Goal: Information Seeking & Learning: Learn about a topic

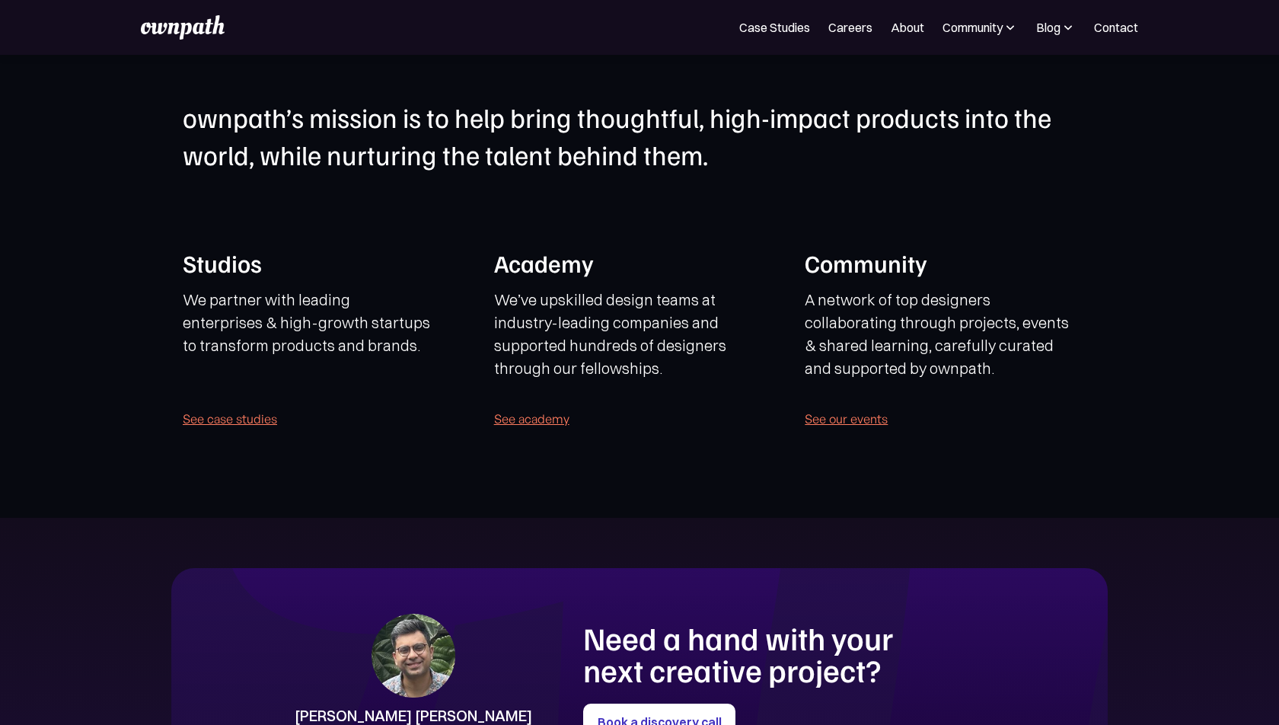
scroll to position [3069, 0]
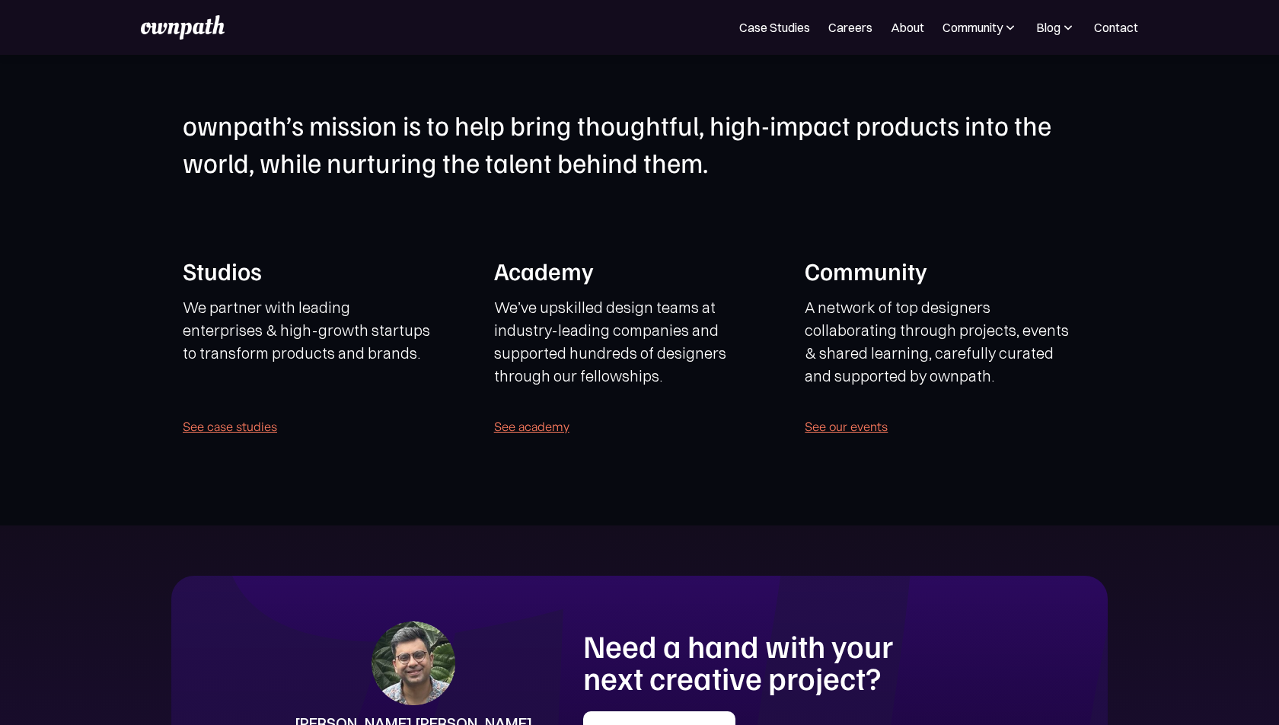
click at [367, 136] on h1 "ownpath’s mission is to help bring thoughtful, high-impact products into the wo…" at bounding box center [640, 144] width 914 height 74
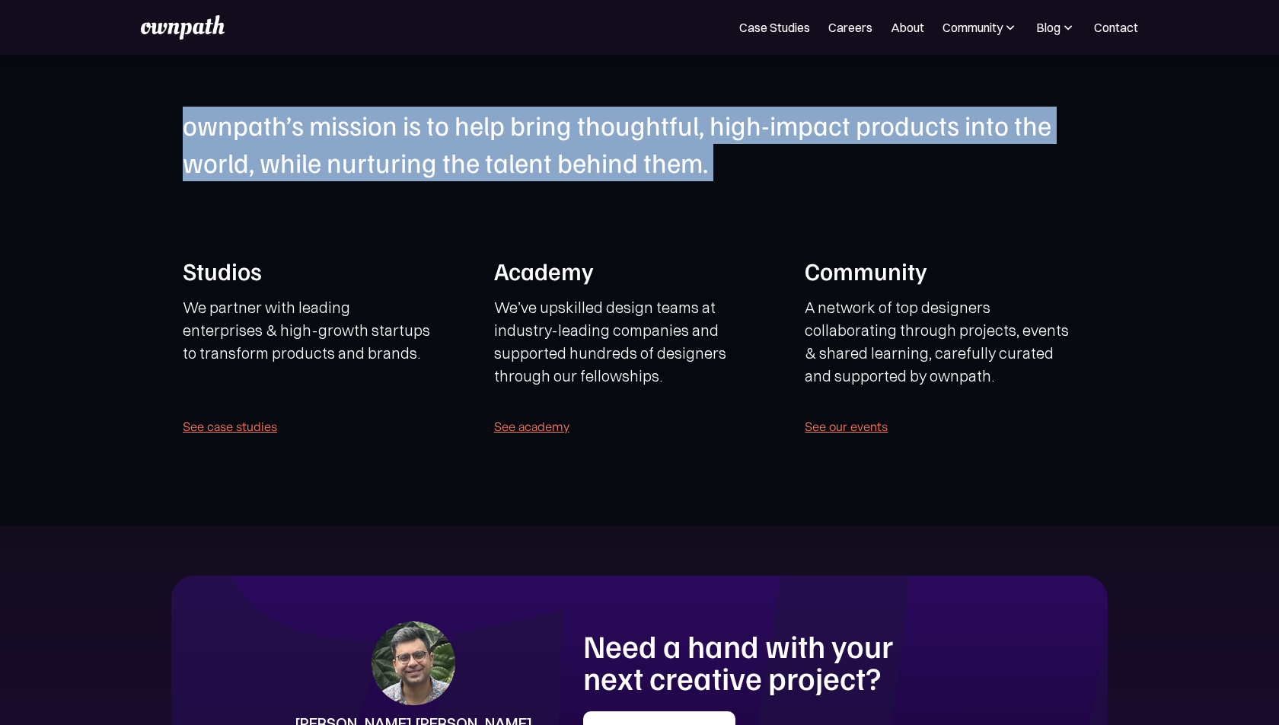
click at [367, 136] on h1 "ownpath’s mission is to help bring thoughtful, high-impact products into the wo…" at bounding box center [640, 144] width 914 height 74
click at [863, 221] on div "ownpath’s mission is to help bring thoughtful, high-impact products into the wo…" at bounding box center [640, 279] width 914 height 345
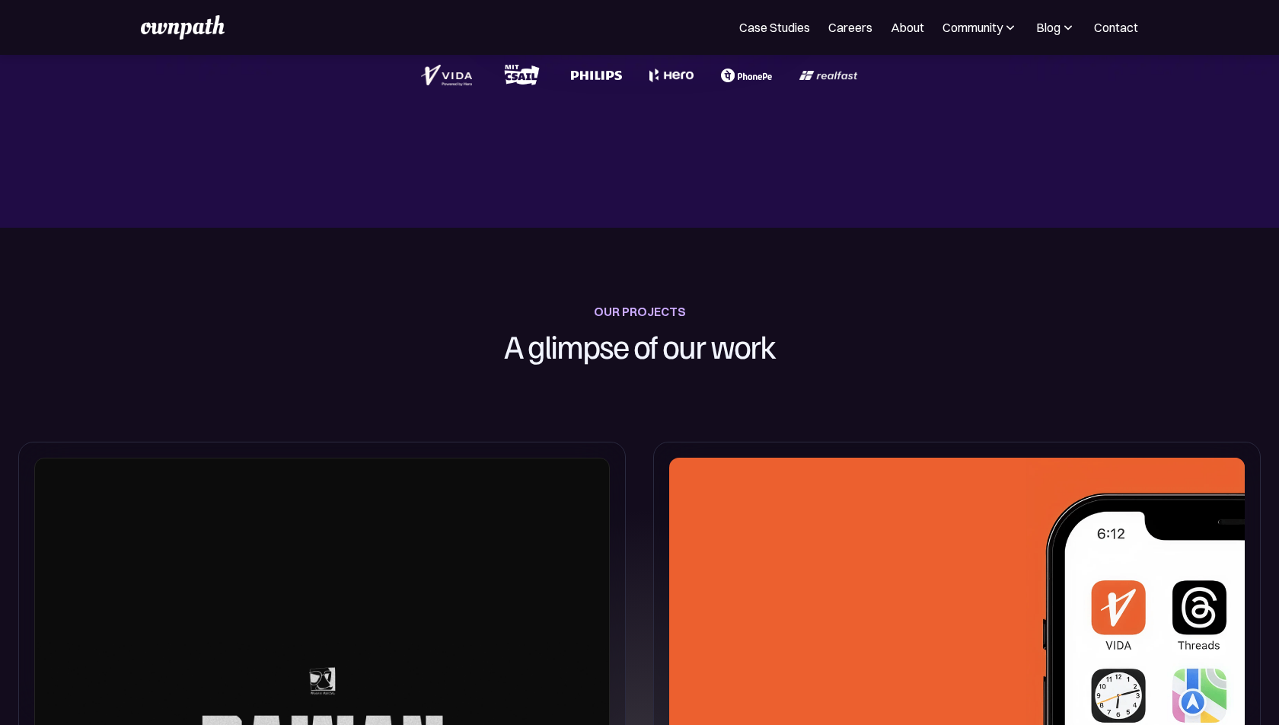
scroll to position [0, 0]
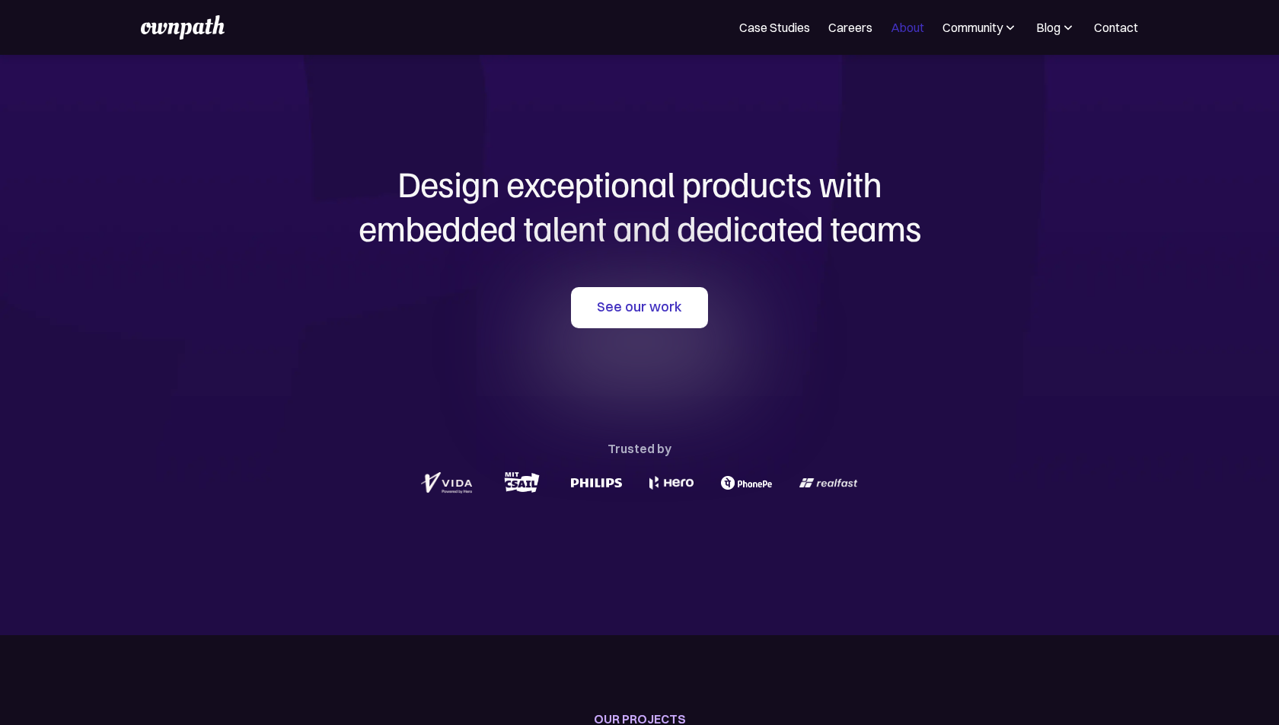
click at [905, 30] on link "About" at bounding box center [908, 27] width 34 height 18
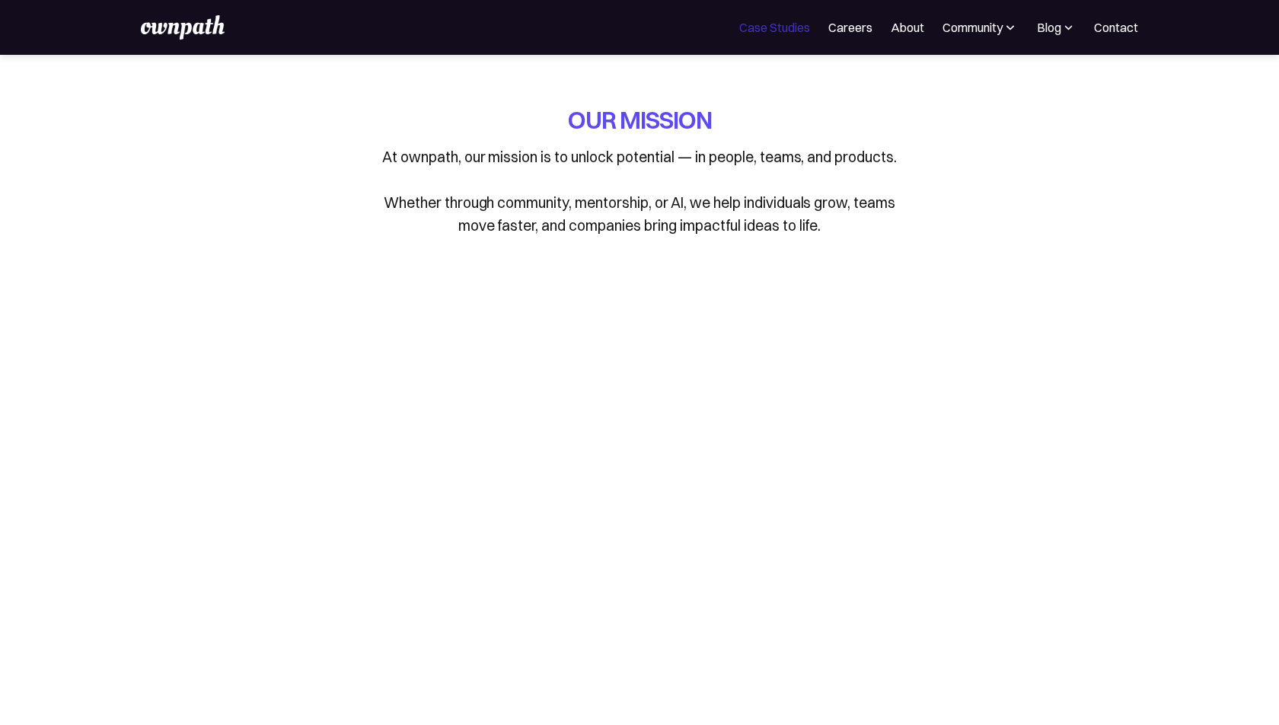
click at [790, 25] on link "Case Studies" at bounding box center [774, 27] width 71 height 18
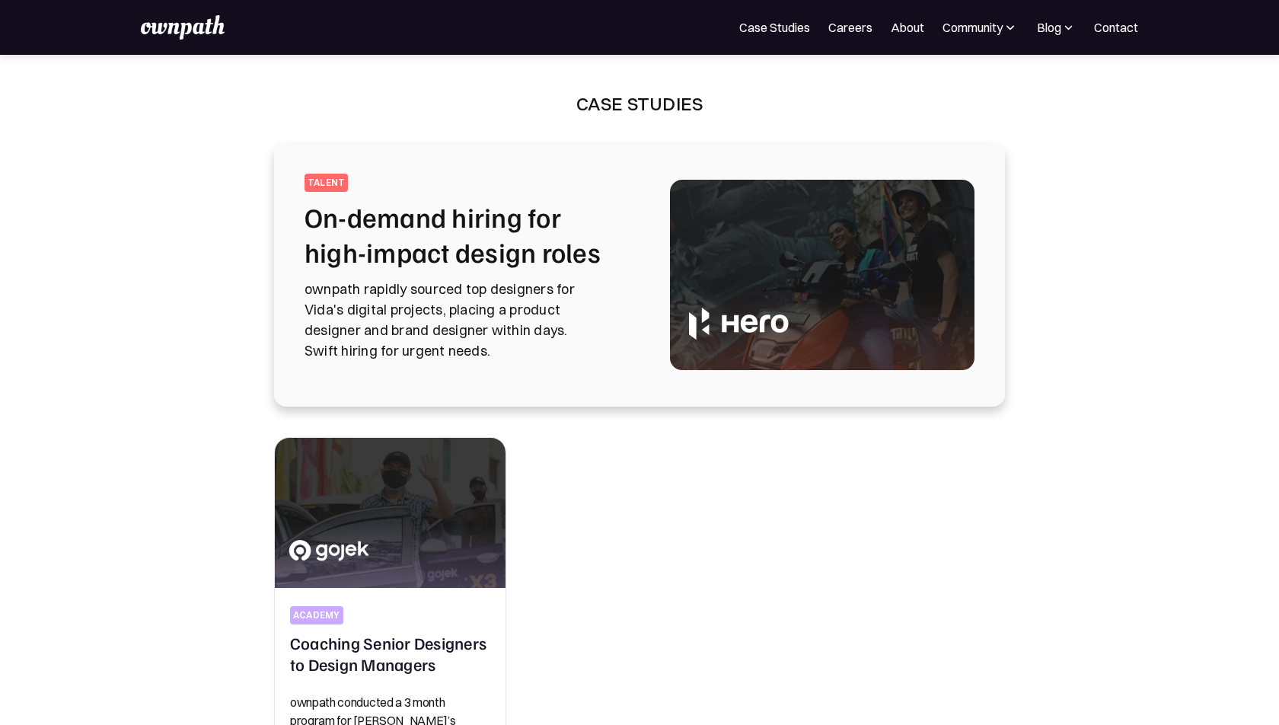
click at [538, 265] on h2 "On-demand hiring for high-impact design roles" at bounding box center [469, 234] width 329 height 70
click at [612, 292] on p "ownpath rapidly sourced top designers for Vida's digital projects, placing a pr…" at bounding box center [469, 320] width 329 height 82
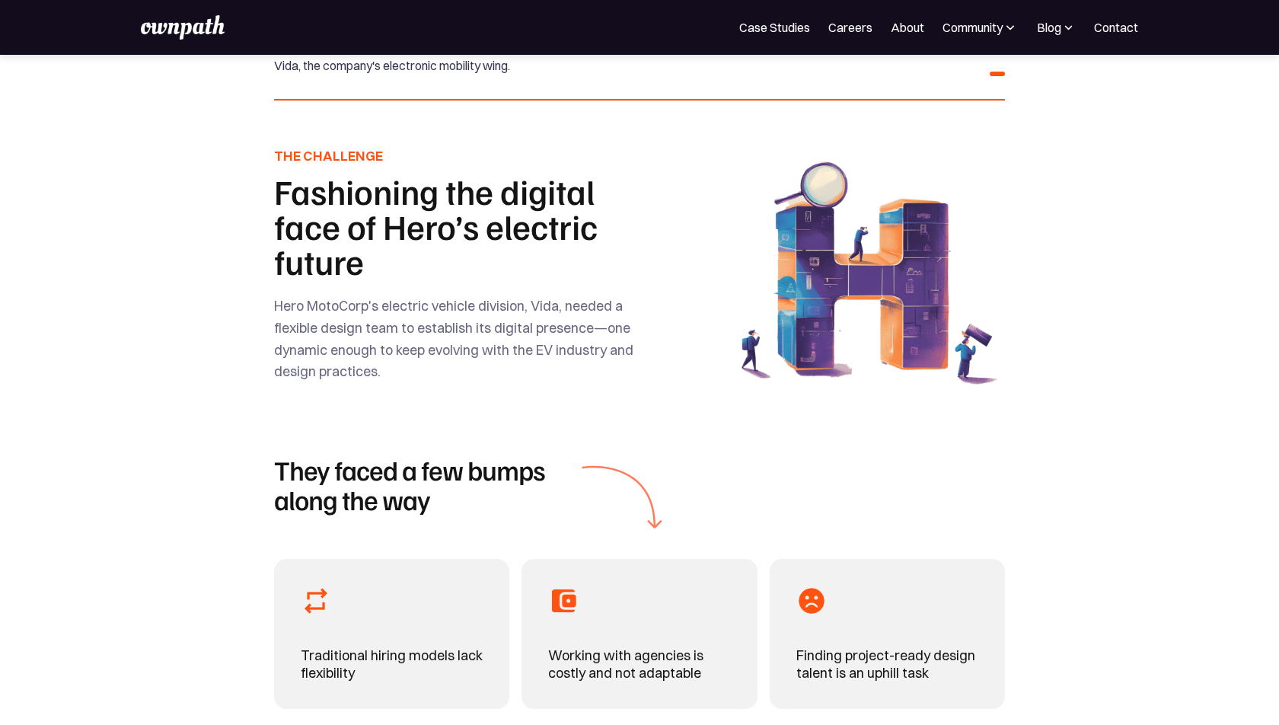
scroll to position [461, 0]
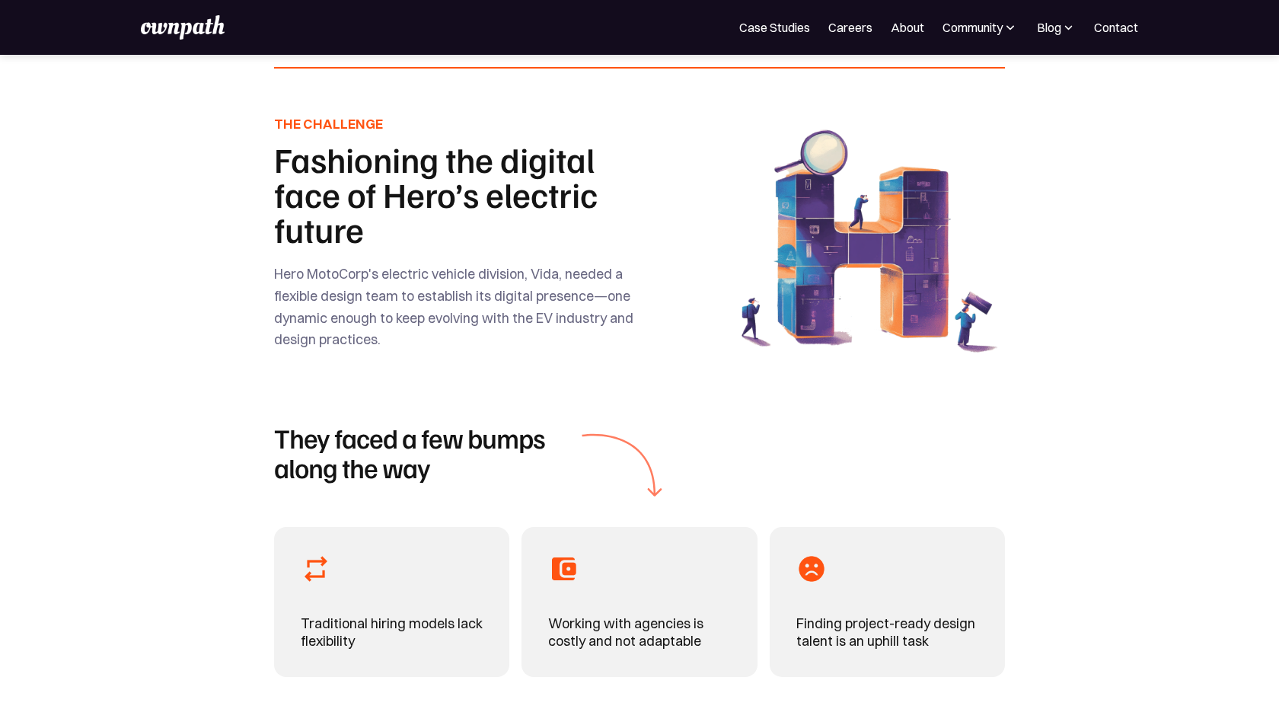
click at [538, 265] on div "THE CHALLENGE Fashioning the digital face of Hero’s electric future Hero MotoCo…" at bounding box center [455, 250] width 362 height 273
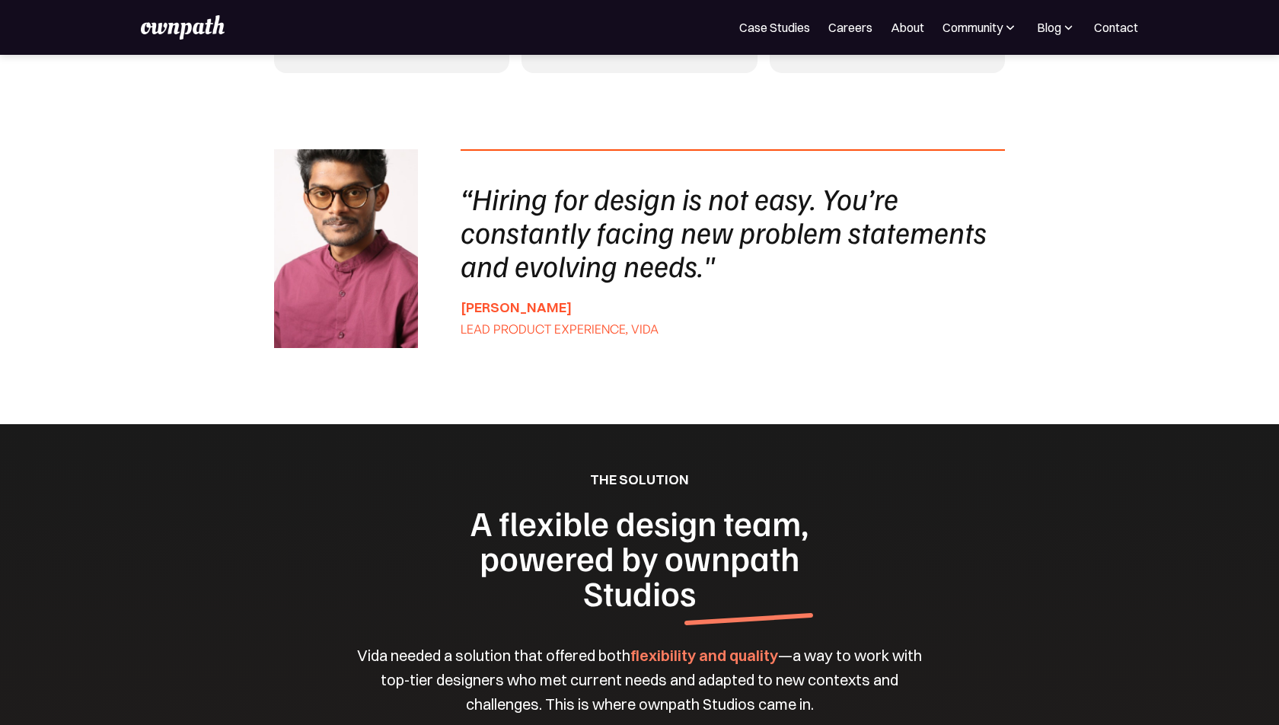
scroll to position [0, 0]
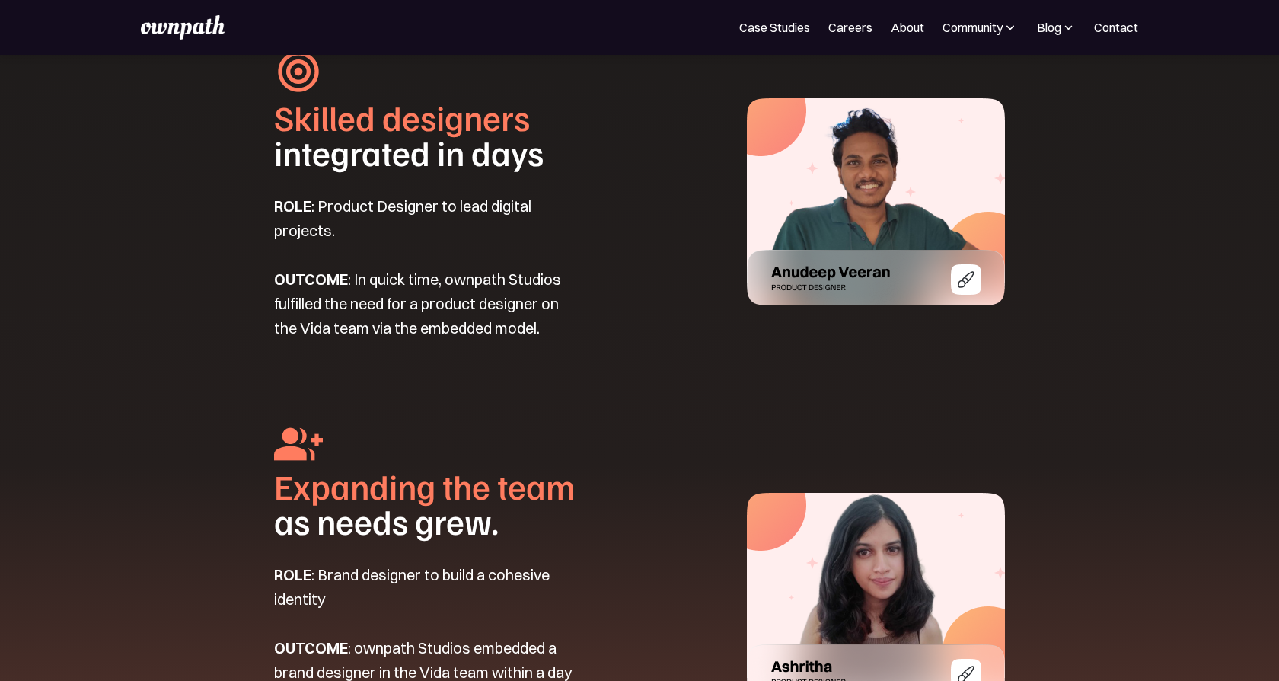
scroll to position [1888, 0]
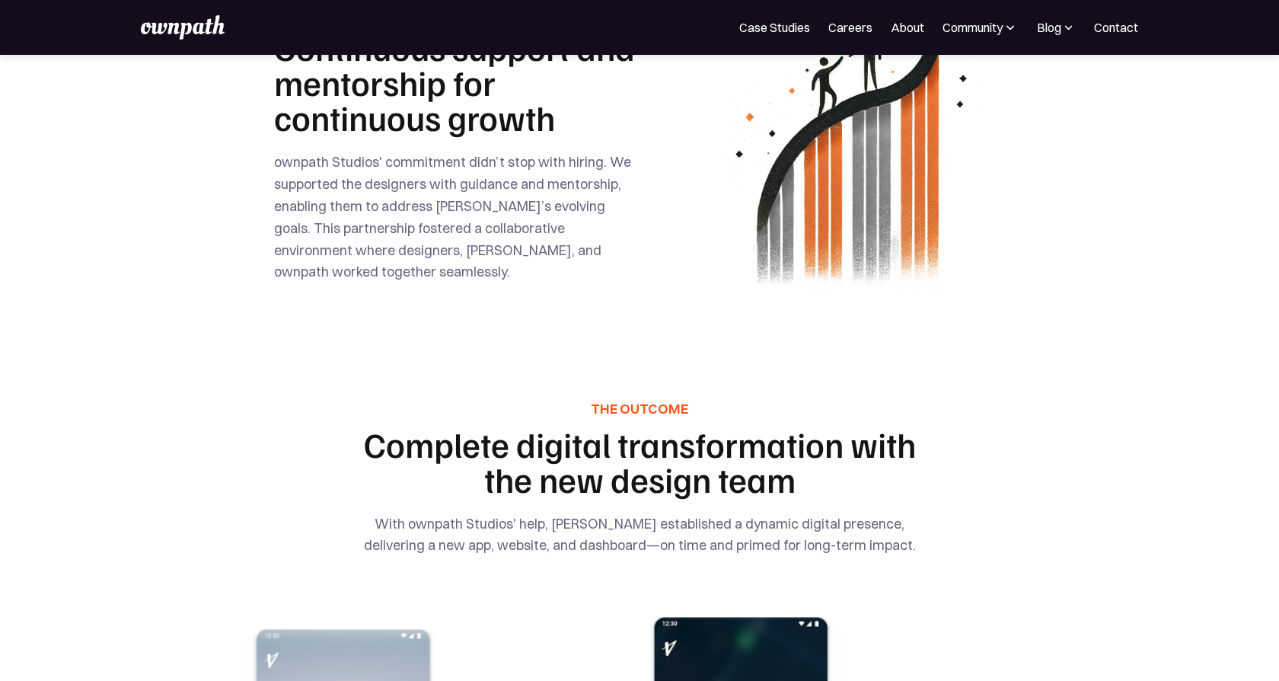
click at [672, 308] on div "THE DIFFERENCE Continuous support and mentorship for continuous growth ownpath …" at bounding box center [639, 132] width 731 height 351
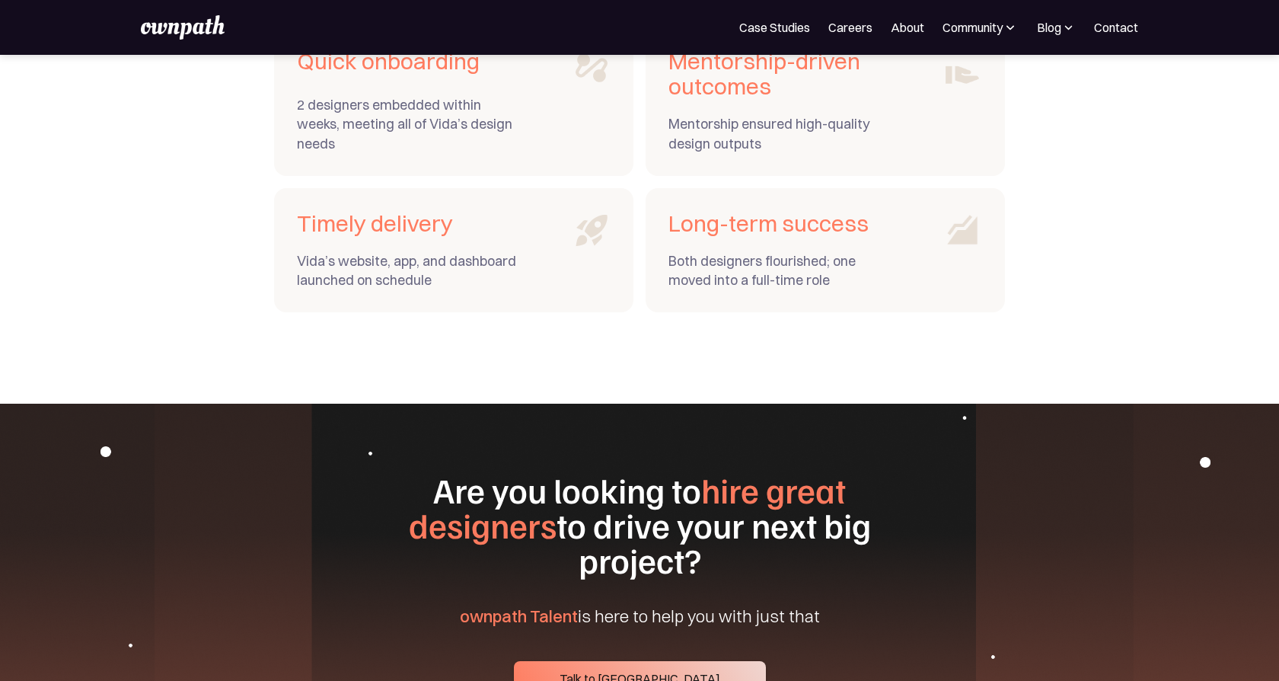
scroll to position [5719, 0]
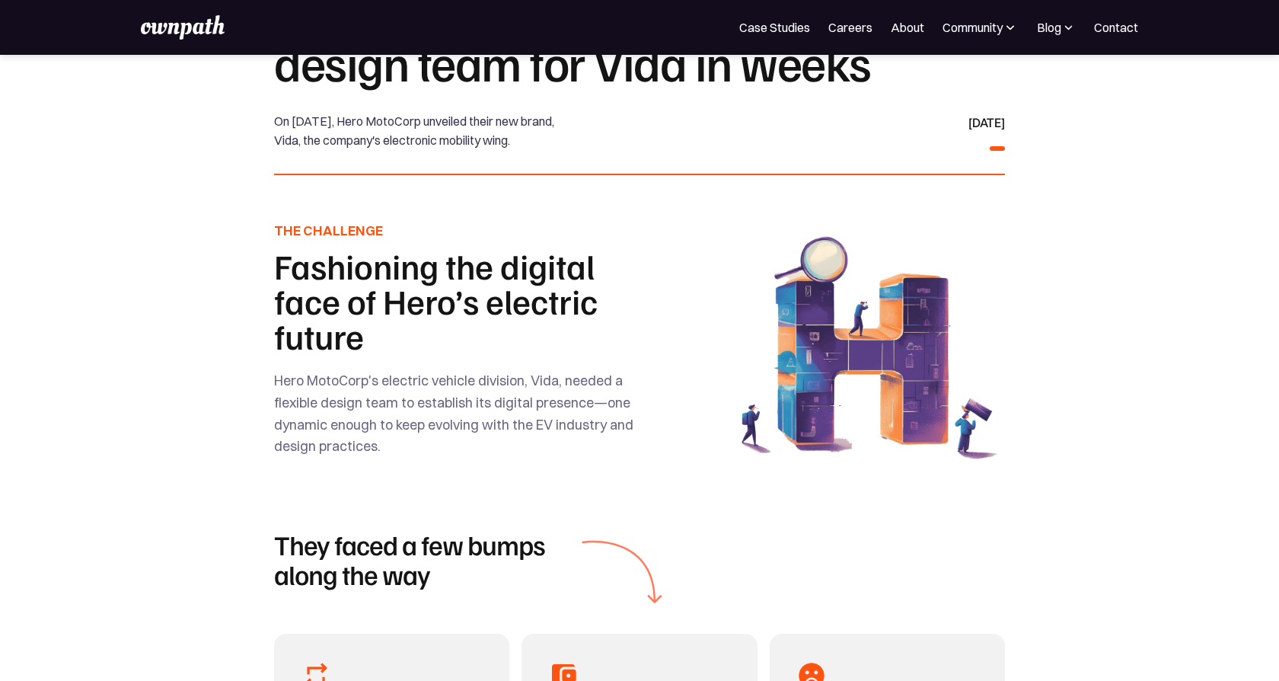
scroll to position [0, 0]
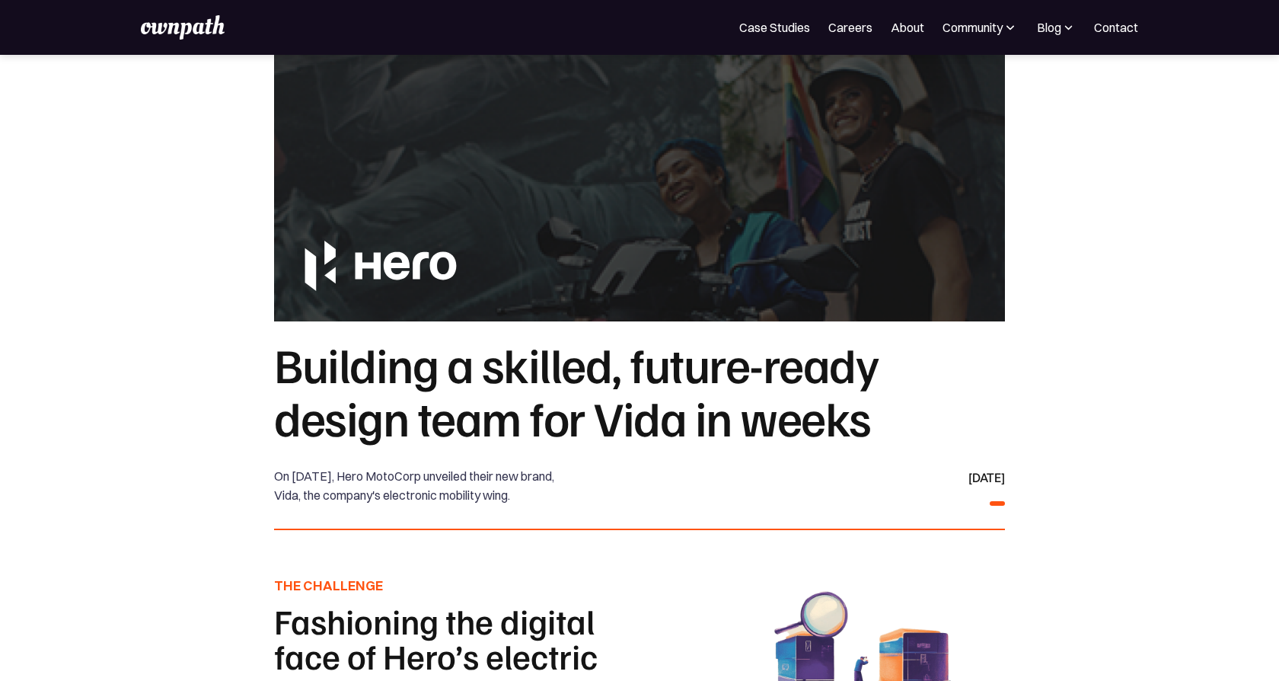
click at [1080, 270] on section at bounding box center [639, 188] width 1279 height 266
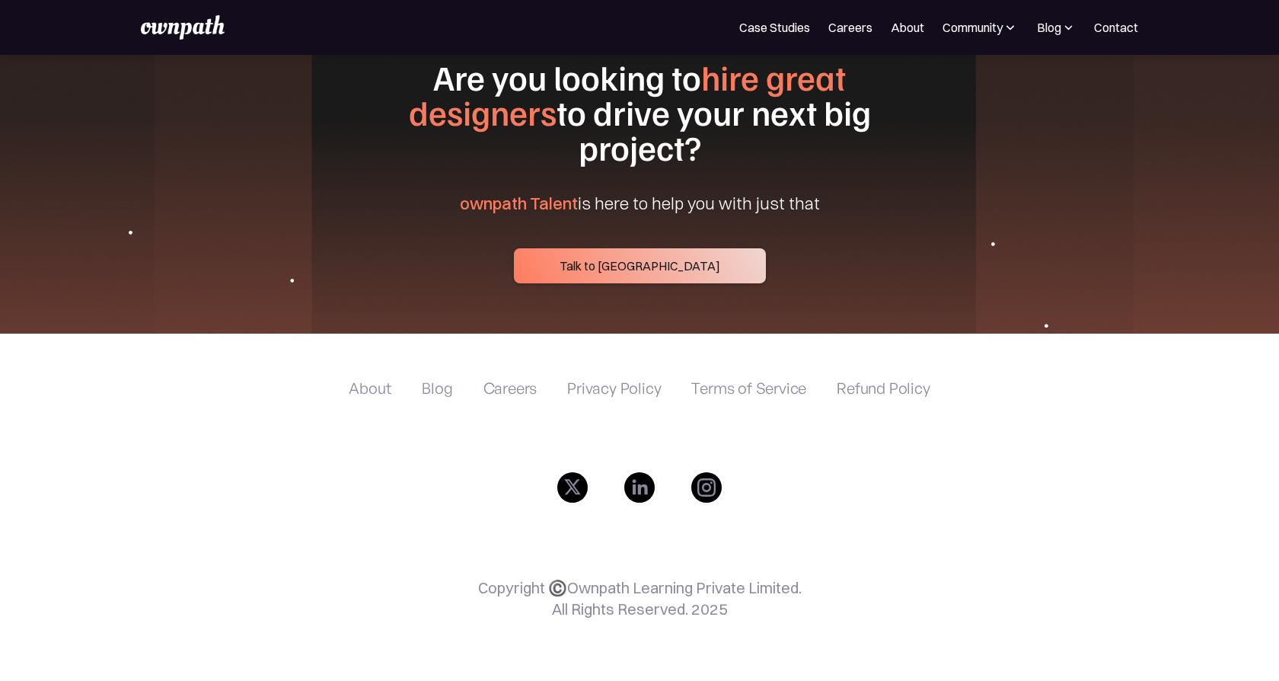
scroll to position [6121, 0]
click at [758, 30] on link "Case Studies" at bounding box center [774, 27] width 71 height 18
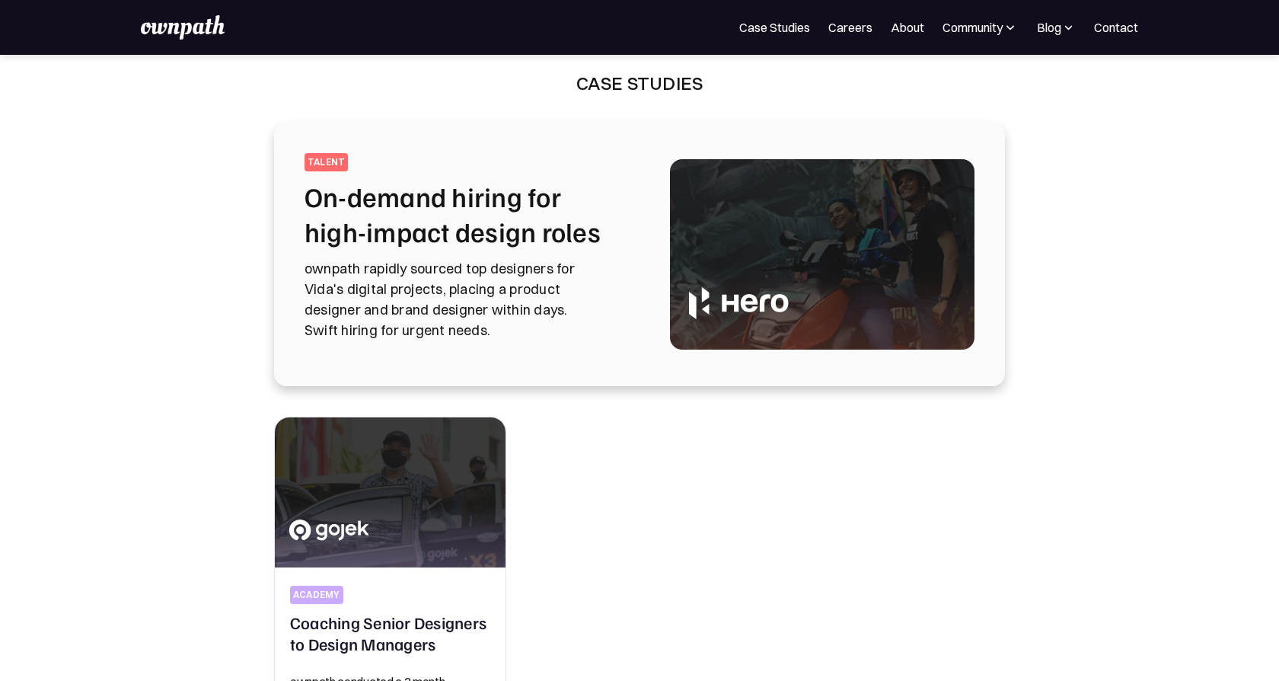
scroll to position [4, 0]
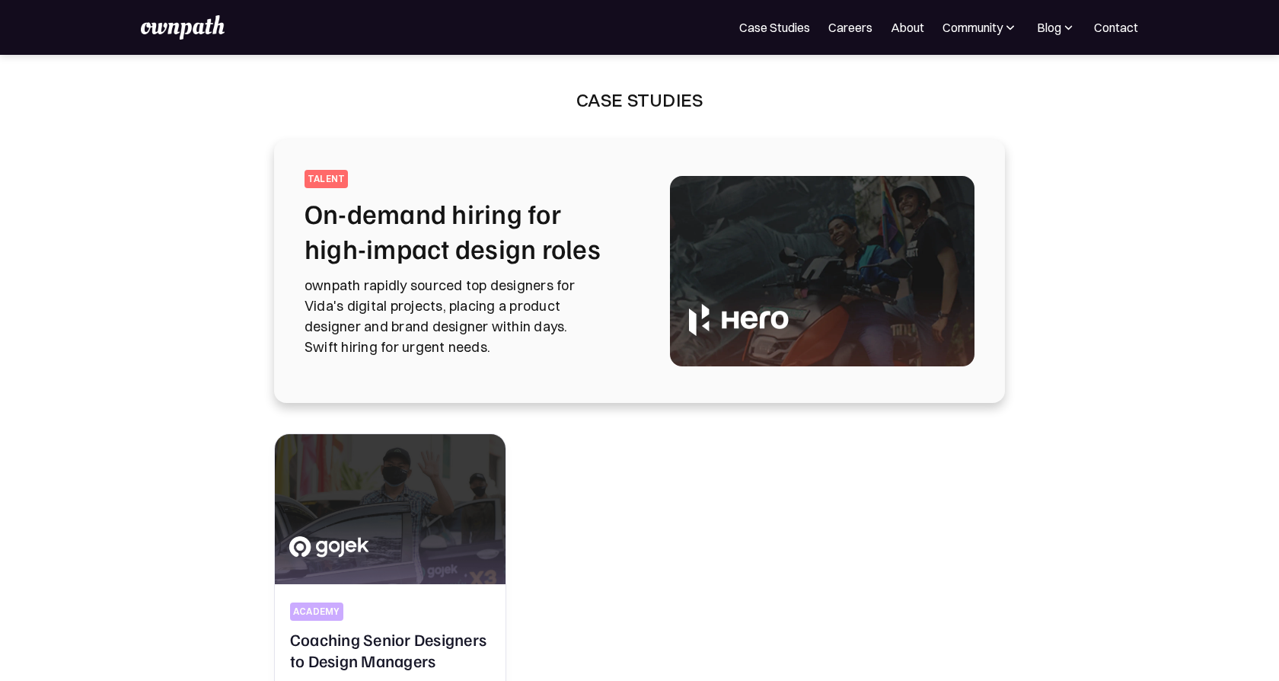
click at [789, 314] on img at bounding box center [822, 271] width 305 height 190
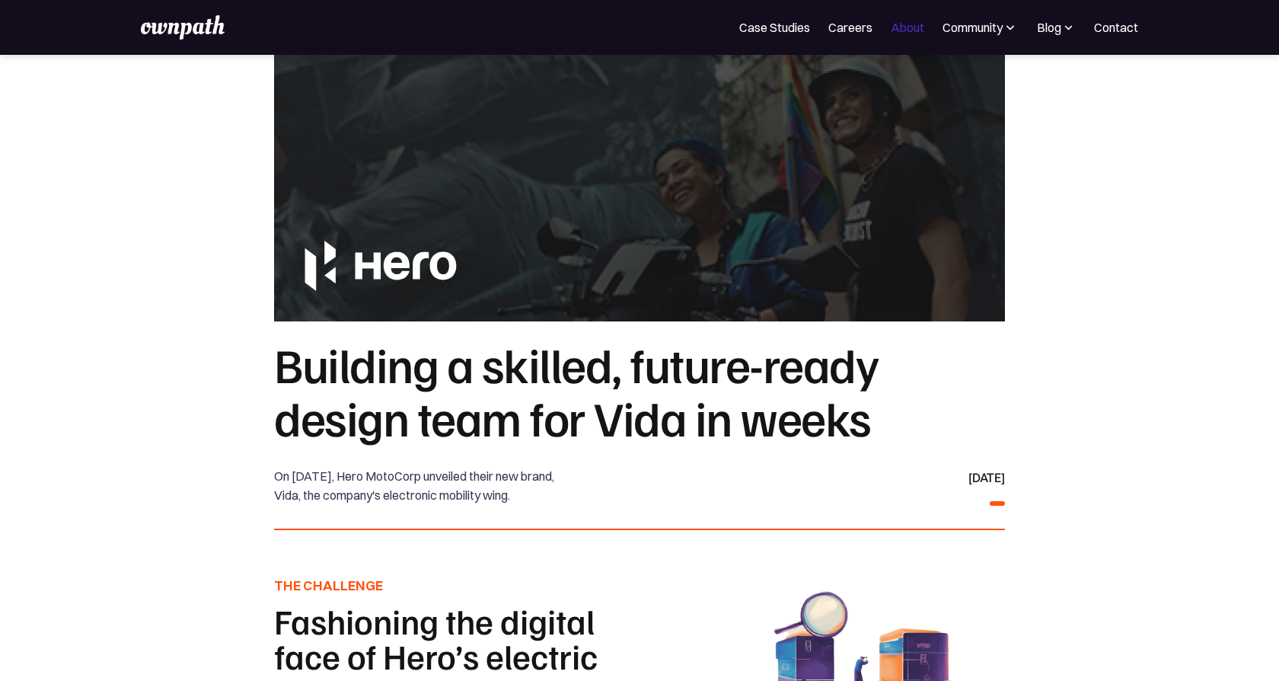
click at [913, 25] on link "About" at bounding box center [908, 27] width 34 height 18
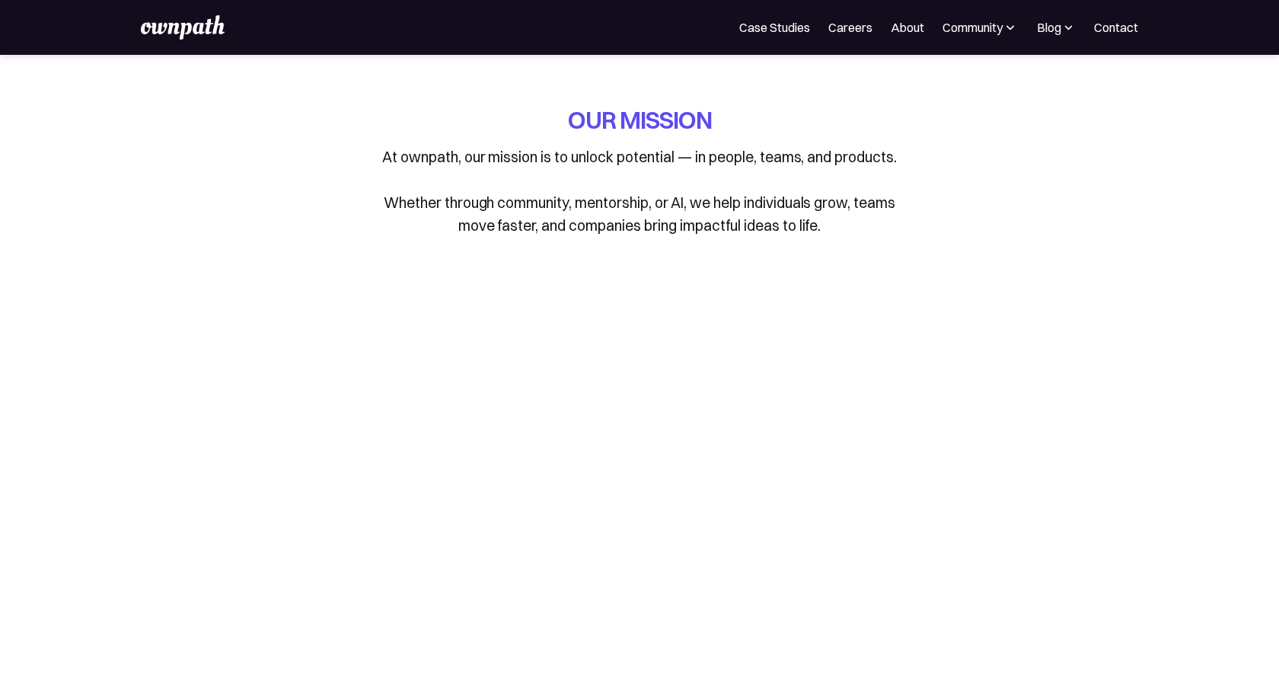
click at [978, 125] on div "OUR MISSION At ownpath, our mission is to unlock potential — in people, teams, …" at bounding box center [639, 182] width 705 height 156
click at [772, 31] on link "Case Studies" at bounding box center [774, 27] width 71 height 18
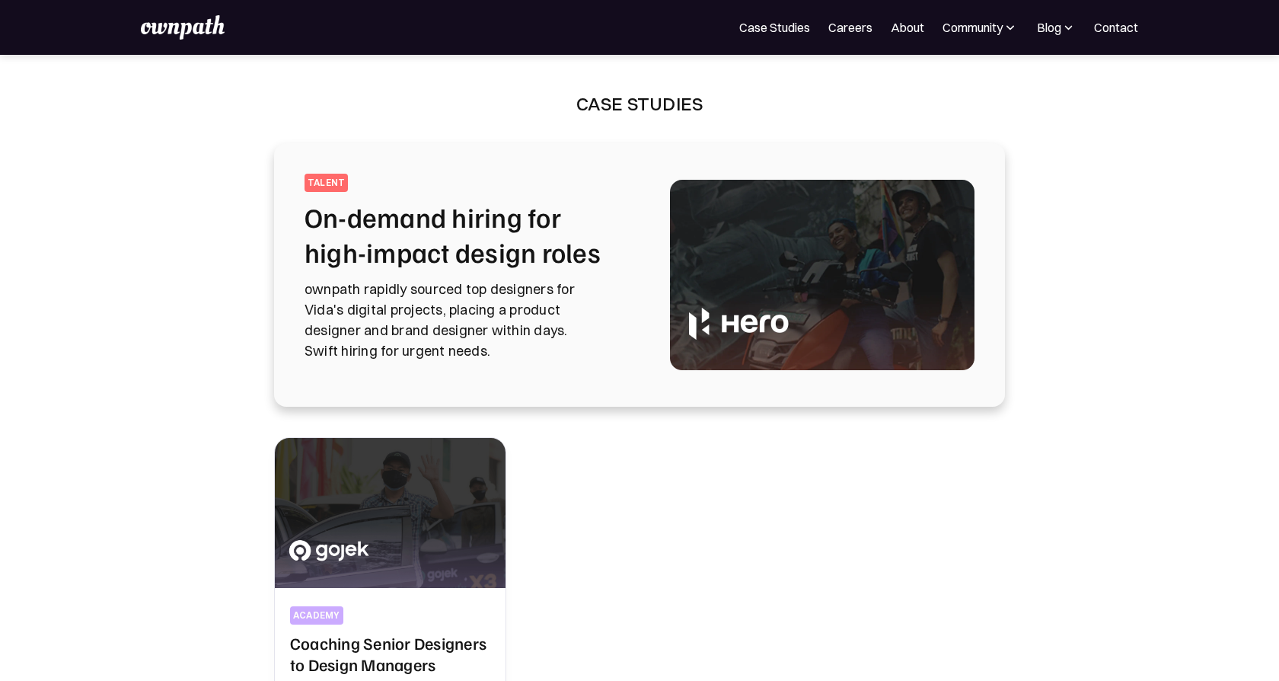
click at [753, 285] on img at bounding box center [822, 275] width 305 height 190
click at [746, 305] on img at bounding box center [822, 275] width 305 height 190
click at [180, 29] on img at bounding box center [183, 27] width 84 height 24
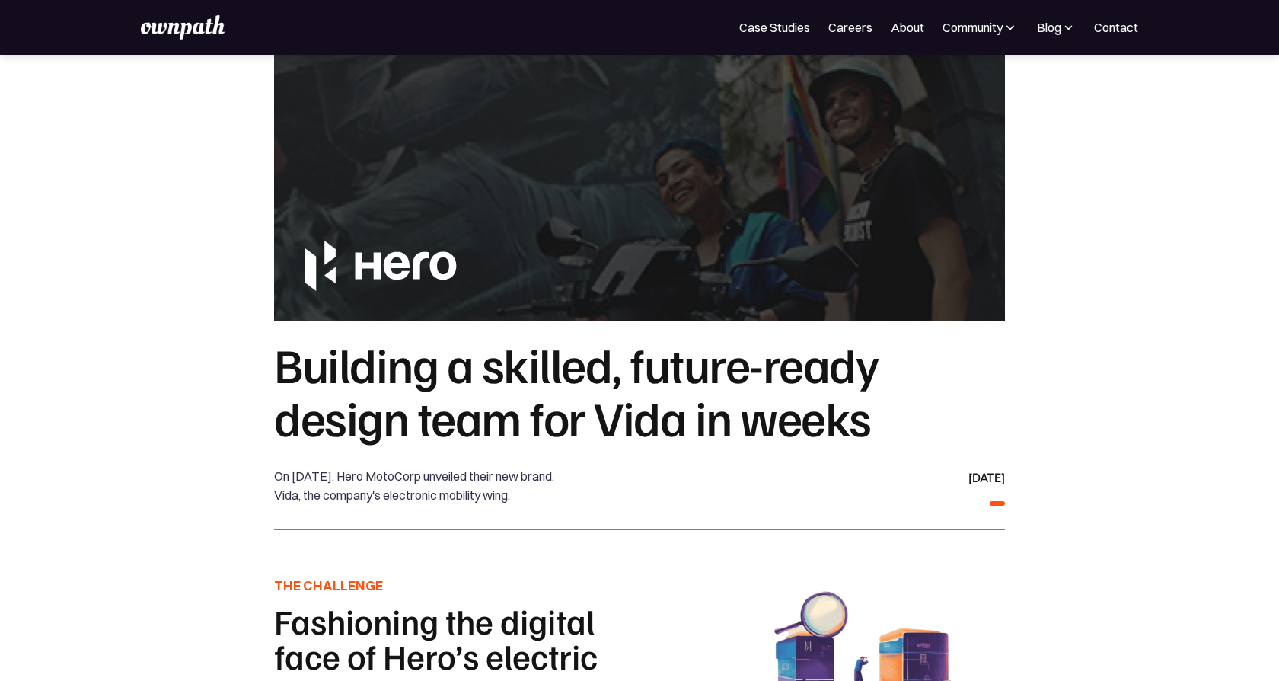
click at [1125, 420] on section "Building a skilled, future-ready design team for Vida in weeks On [DATE], Hero …" at bounding box center [639, 601] width 1279 height 528
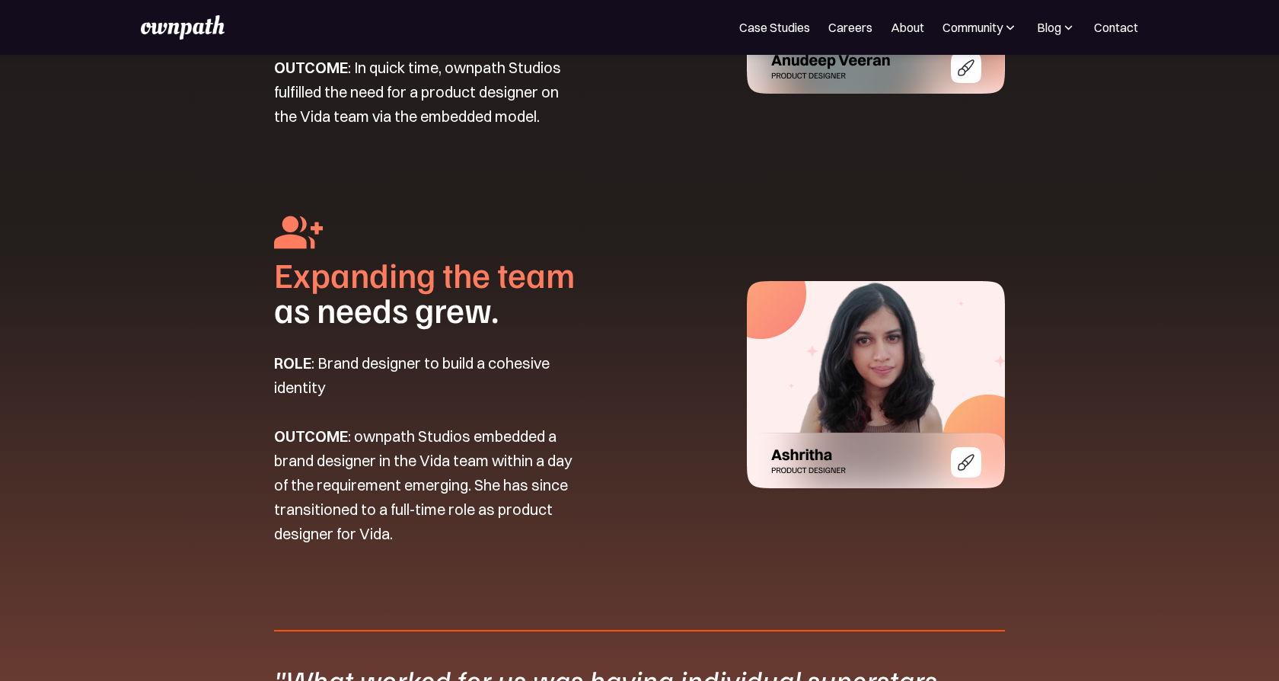
scroll to position [1995, 0]
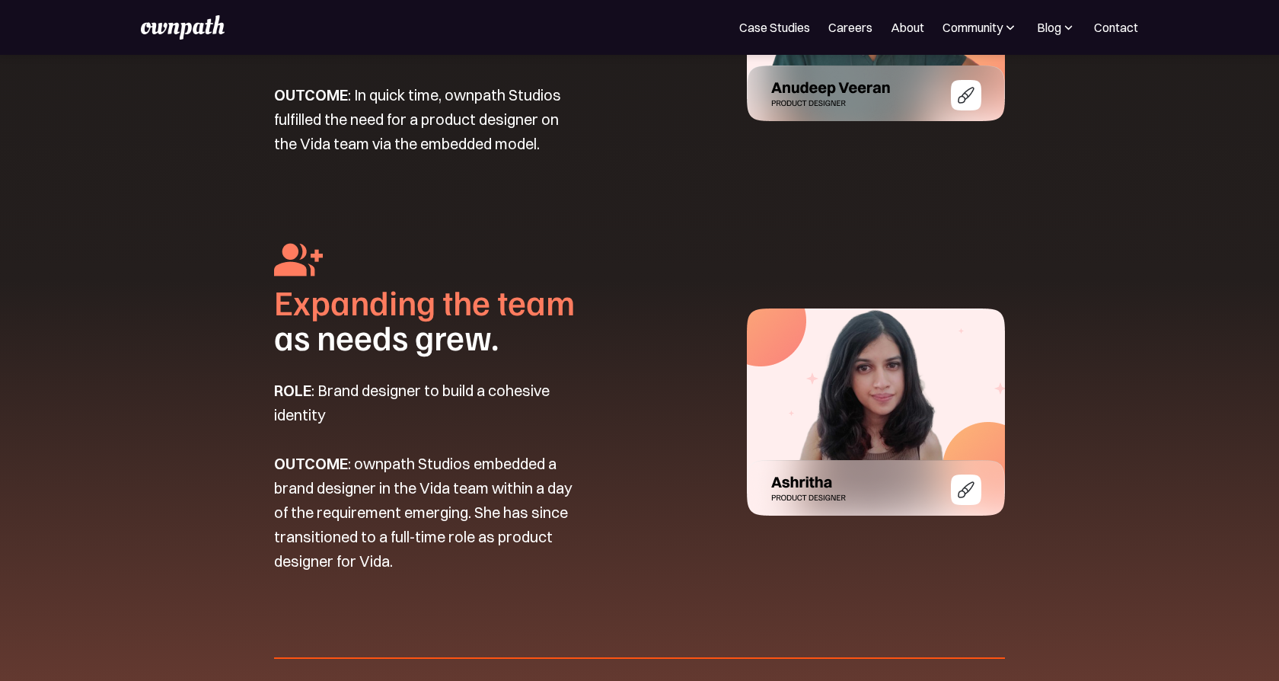
click at [1124, 420] on section "THE SOLUTION A flexible design team, powered by ownpath Studios Vida needed a s…" at bounding box center [639, 236] width 1279 height 1484
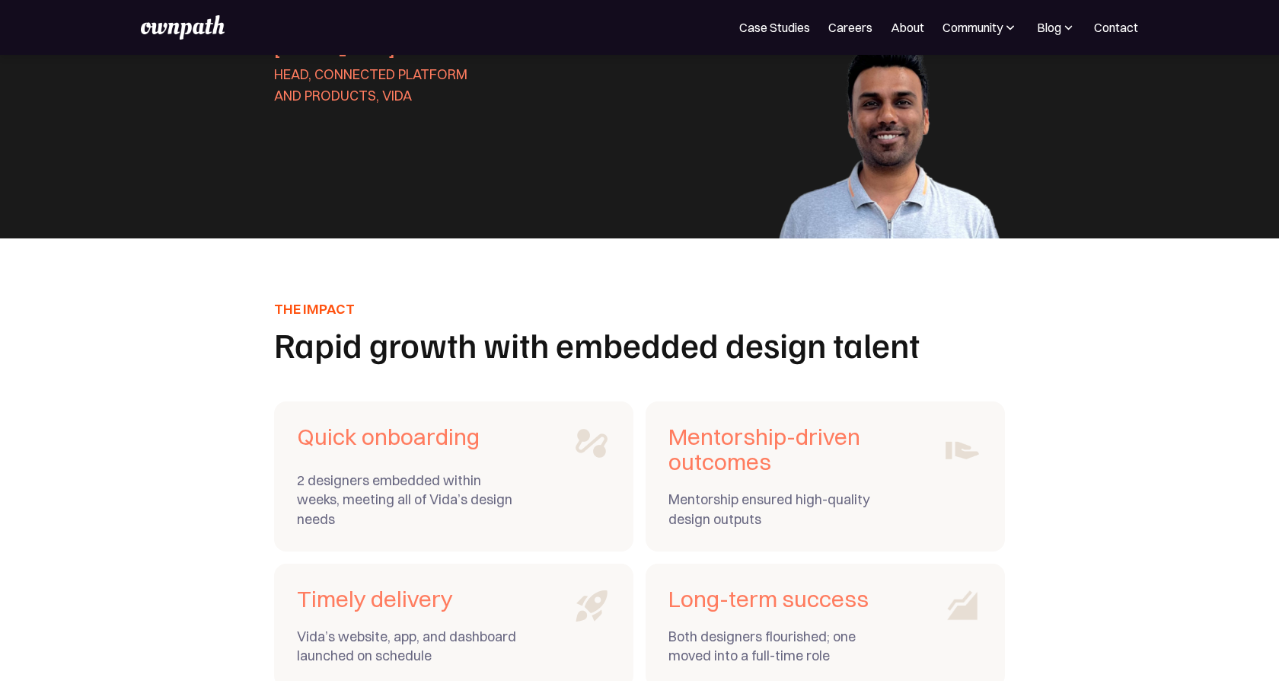
scroll to position [5979, 0]
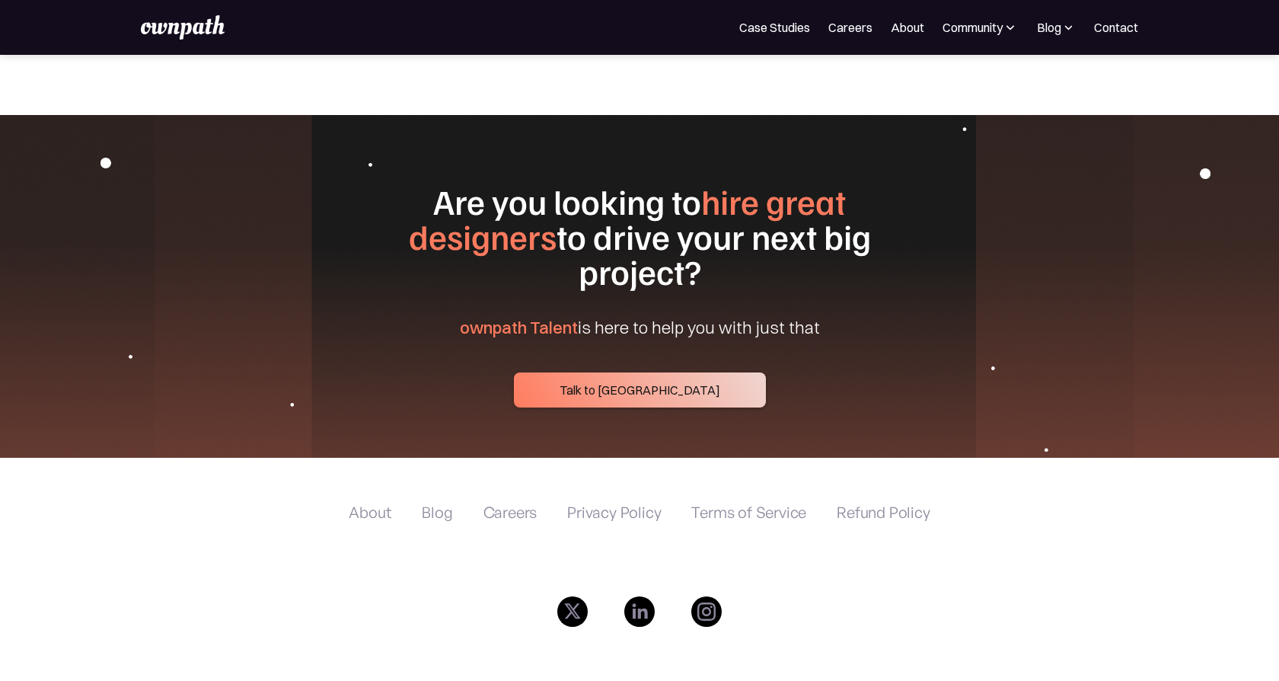
click at [557, 317] on span "ownpath Talent" at bounding box center [519, 327] width 118 height 21
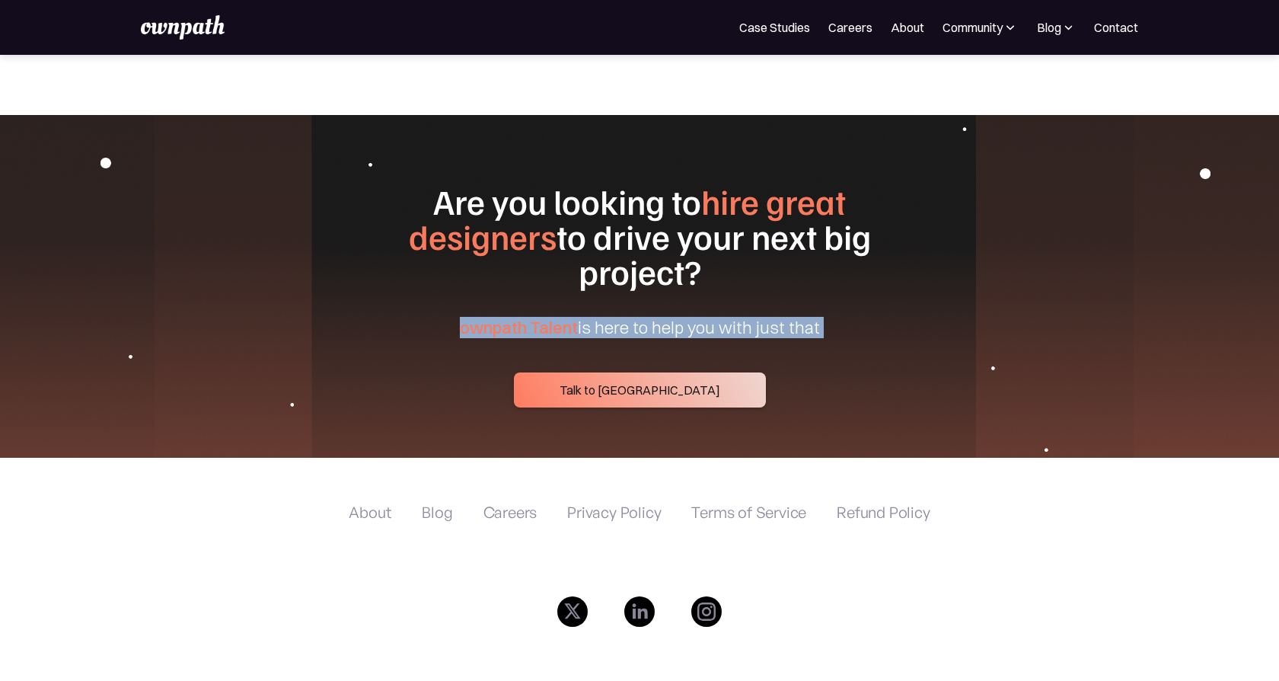
click at [557, 317] on span "ownpath Talent" at bounding box center [519, 327] width 118 height 21
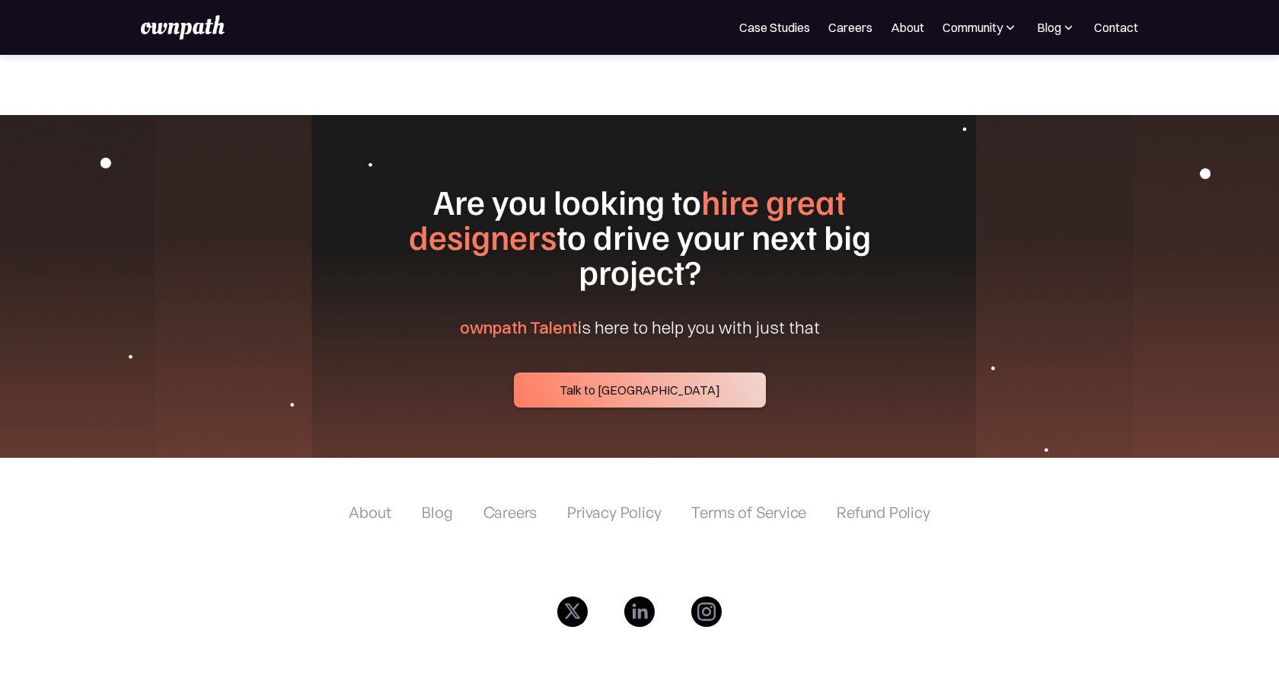
click at [561, 317] on span "ownpath Talent" at bounding box center [519, 327] width 118 height 21
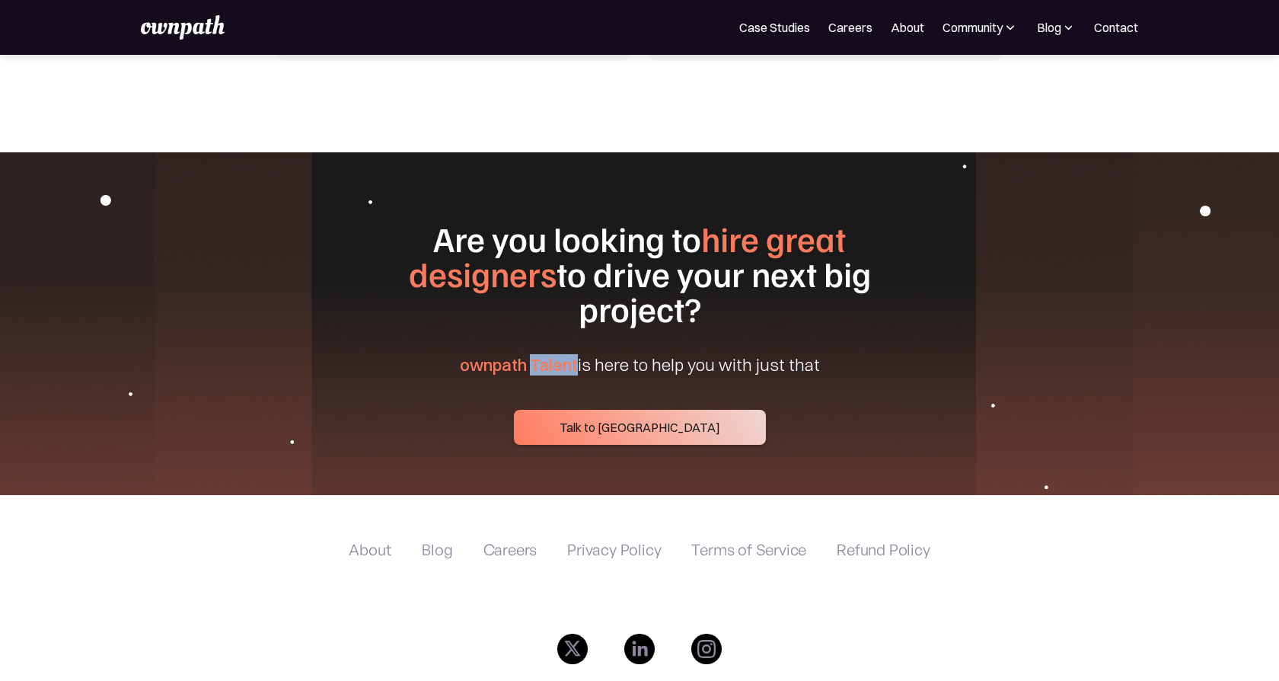
scroll to position [5967, 0]
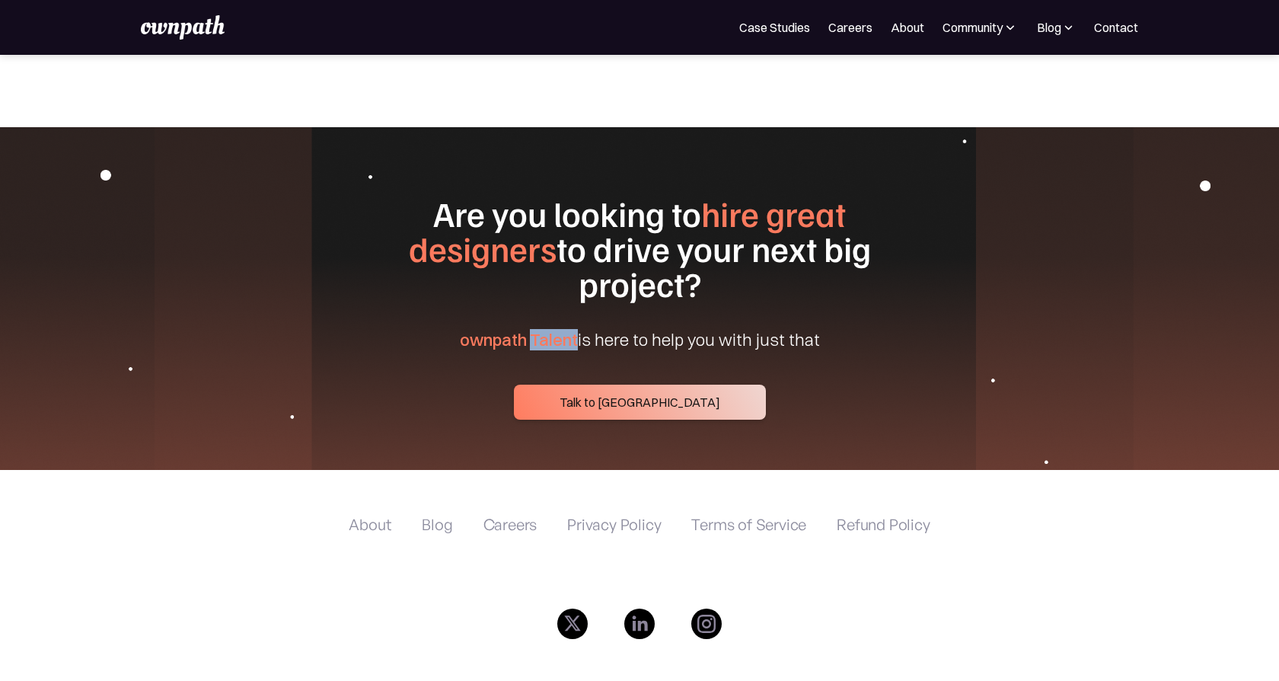
click at [658, 384] on link "Talk to us" at bounding box center [640, 401] width 252 height 35
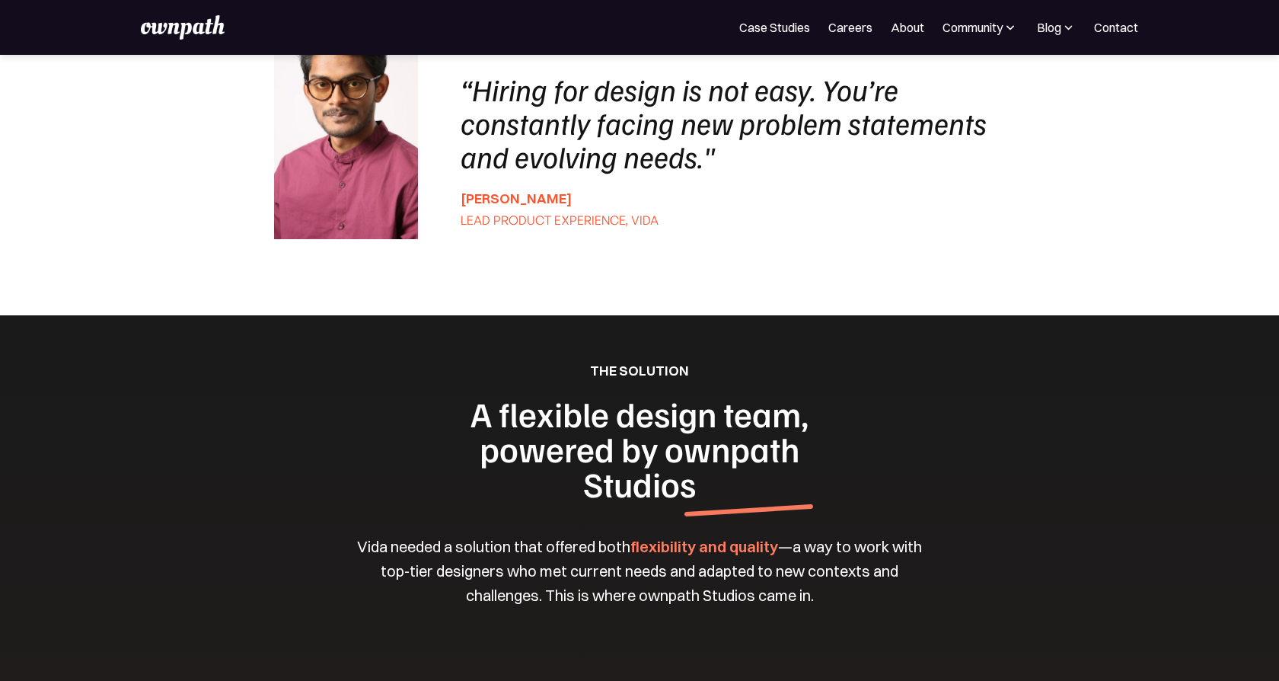
scroll to position [0, 0]
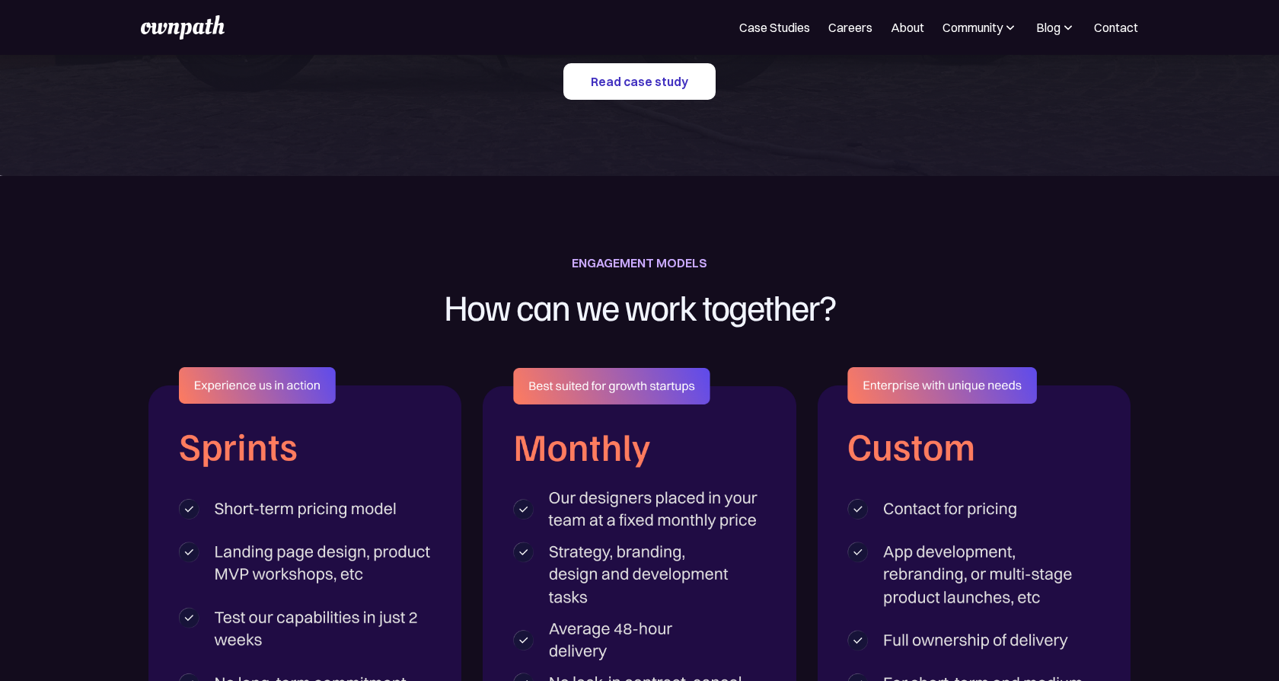
scroll to position [2353, 0]
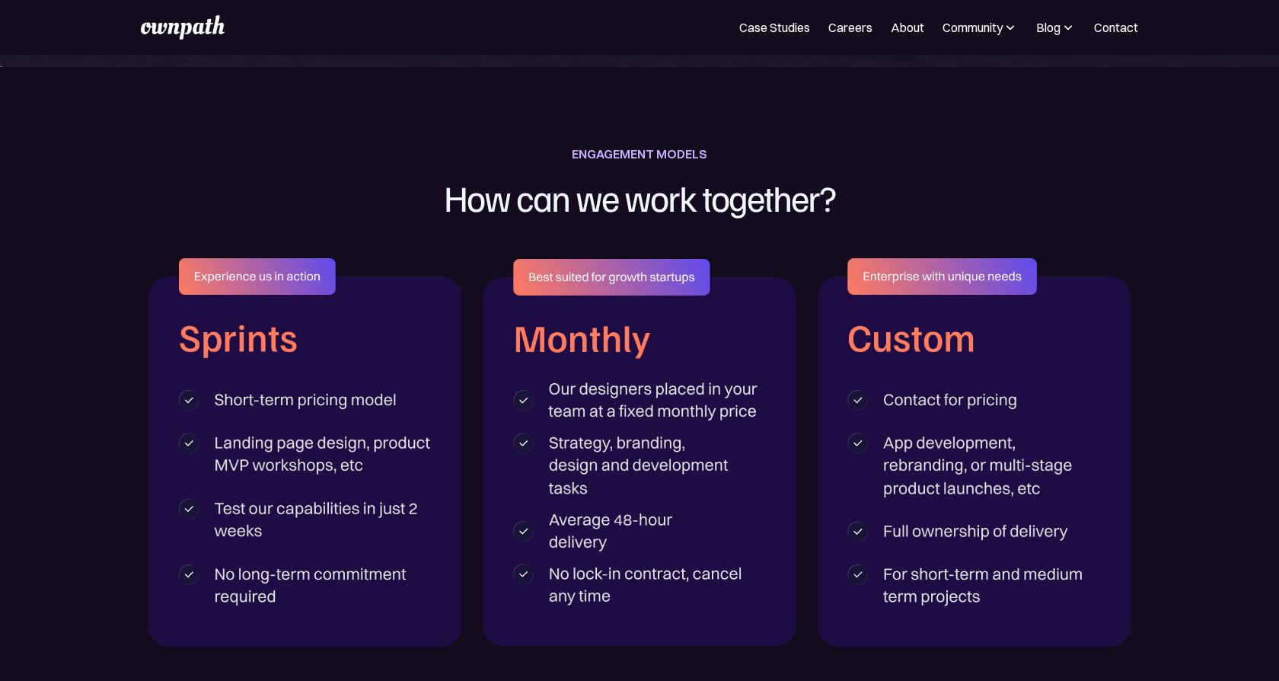
click at [337, 221] on h1 "How can we work together?" at bounding box center [639, 197] width 605 height 66
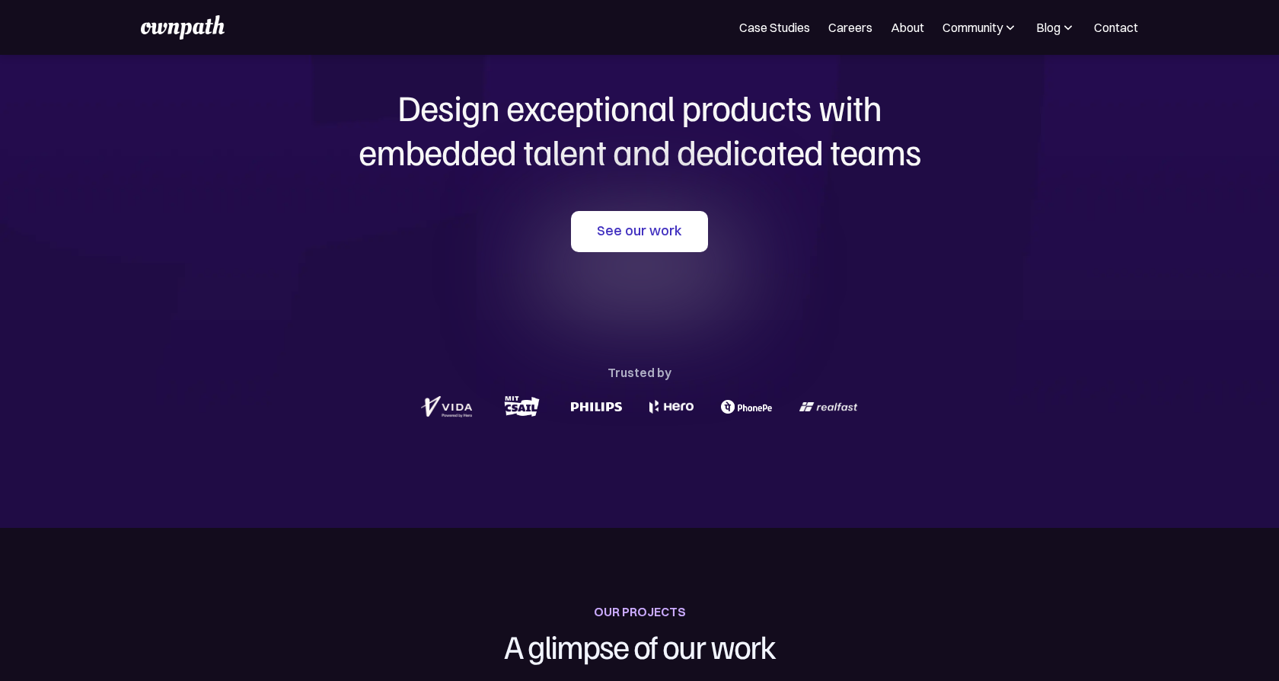
scroll to position [0, 0]
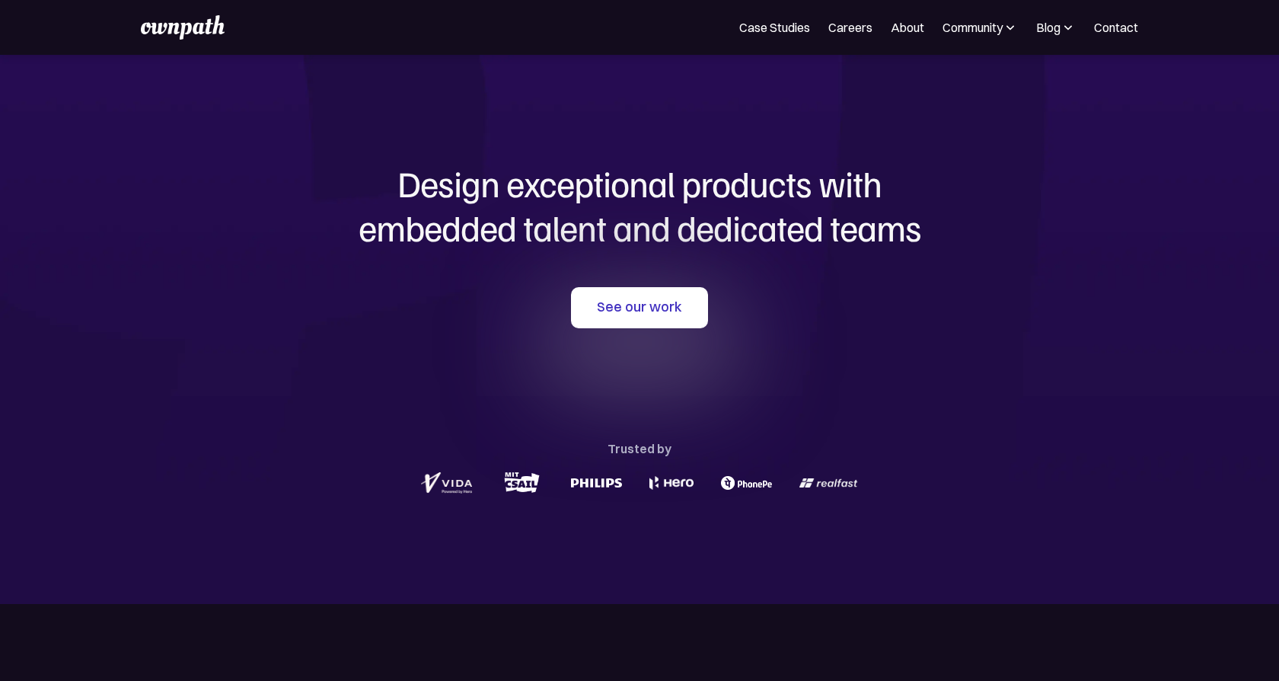
click at [1004, 34] on img at bounding box center [1010, 27] width 15 height 15
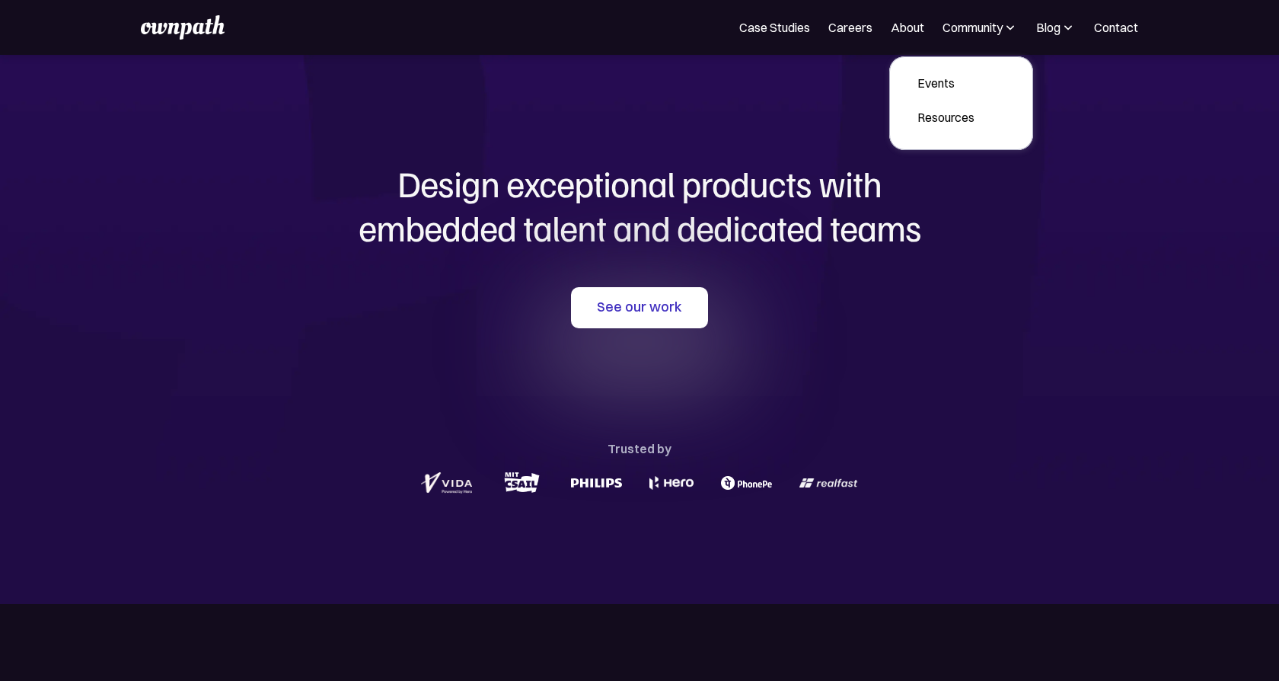
click at [1070, 30] on img at bounding box center [1068, 27] width 15 height 15
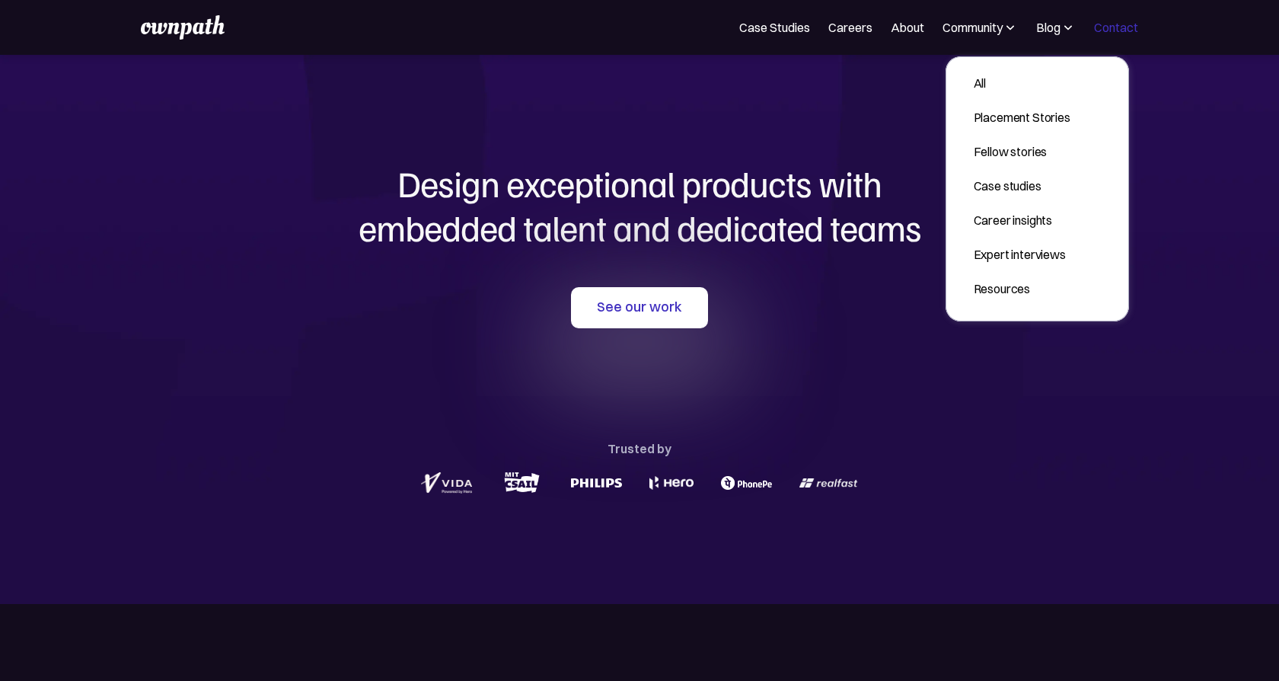
click at [1129, 27] on link "Contact" at bounding box center [1116, 27] width 44 height 18
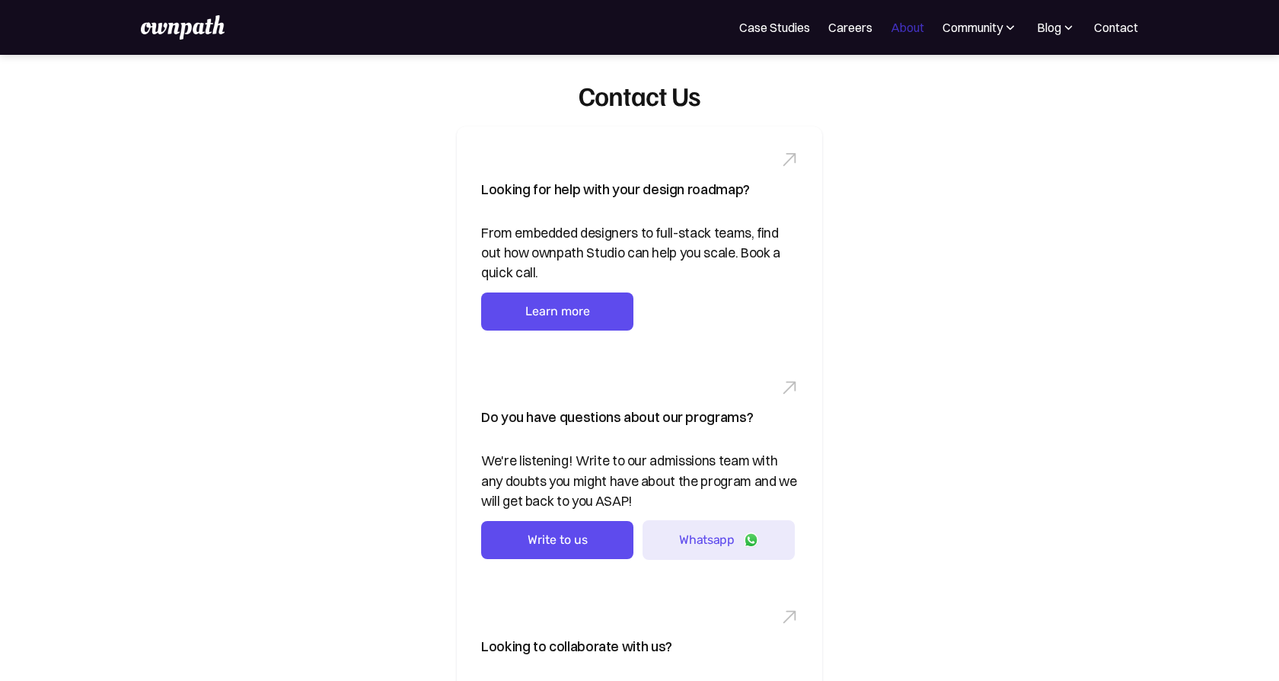
click at [906, 31] on link "About" at bounding box center [908, 27] width 34 height 18
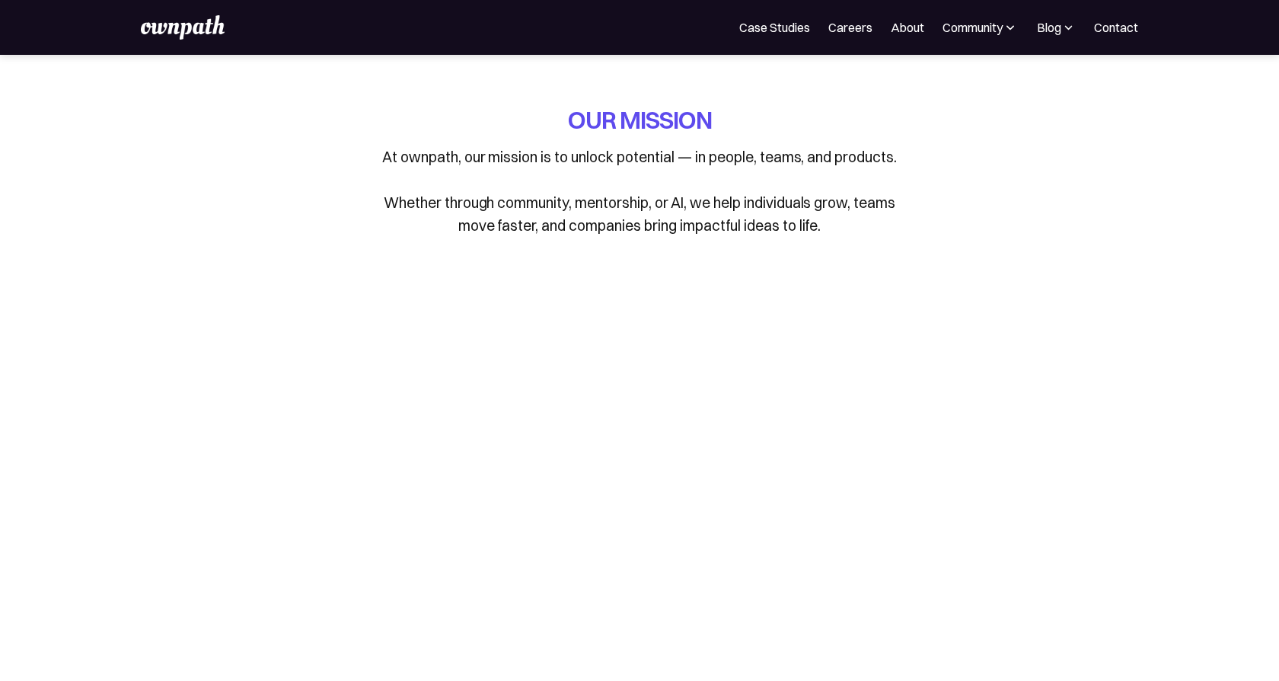
click at [177, 27] on img at bounding box center [183, 27] width 84 height 24
click at [203, 31] on img at bounding box center [183, 27] width 84 height 24
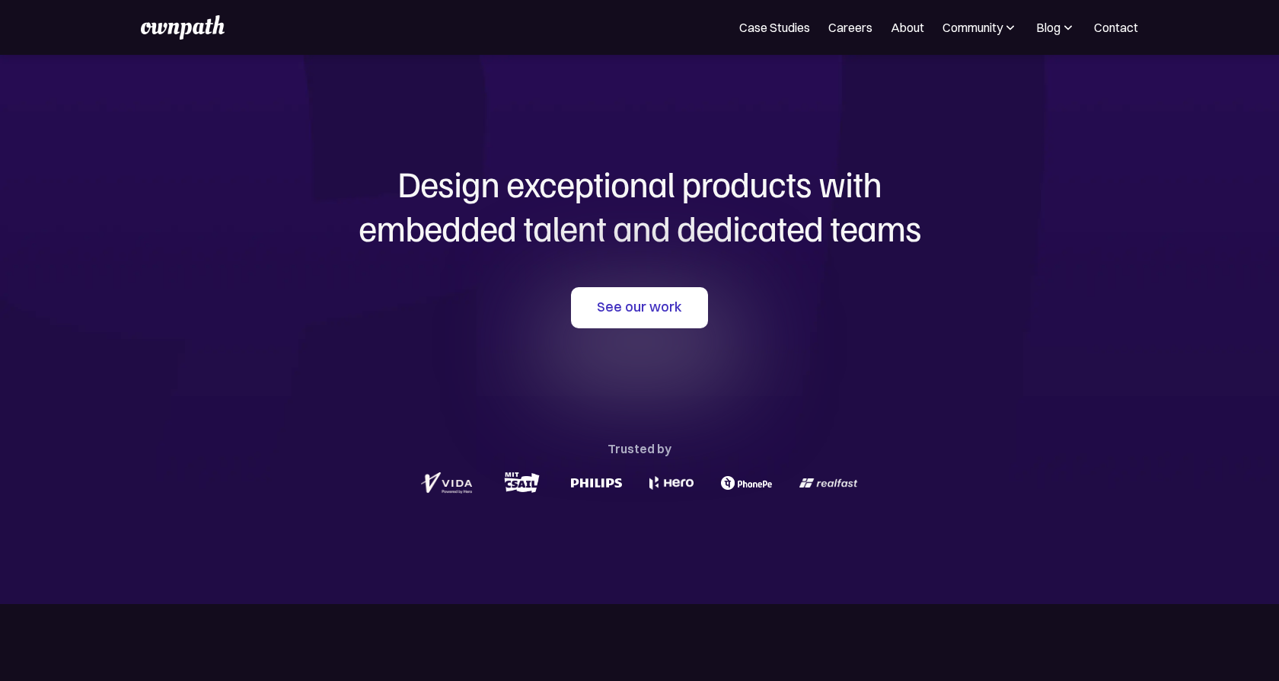
click at [210, 158] on section "Design exceptional products with embedded talent and dedicated teams with us Se…" at bounding box center [639, 329] width 1279 height 549
click at [895, 420] on div "See our work Trusted by" at bounding box center [639, 392] width 731 height 210
click at [917, 29] on link "About" at bounding box center [908, 27] width 34 height 18
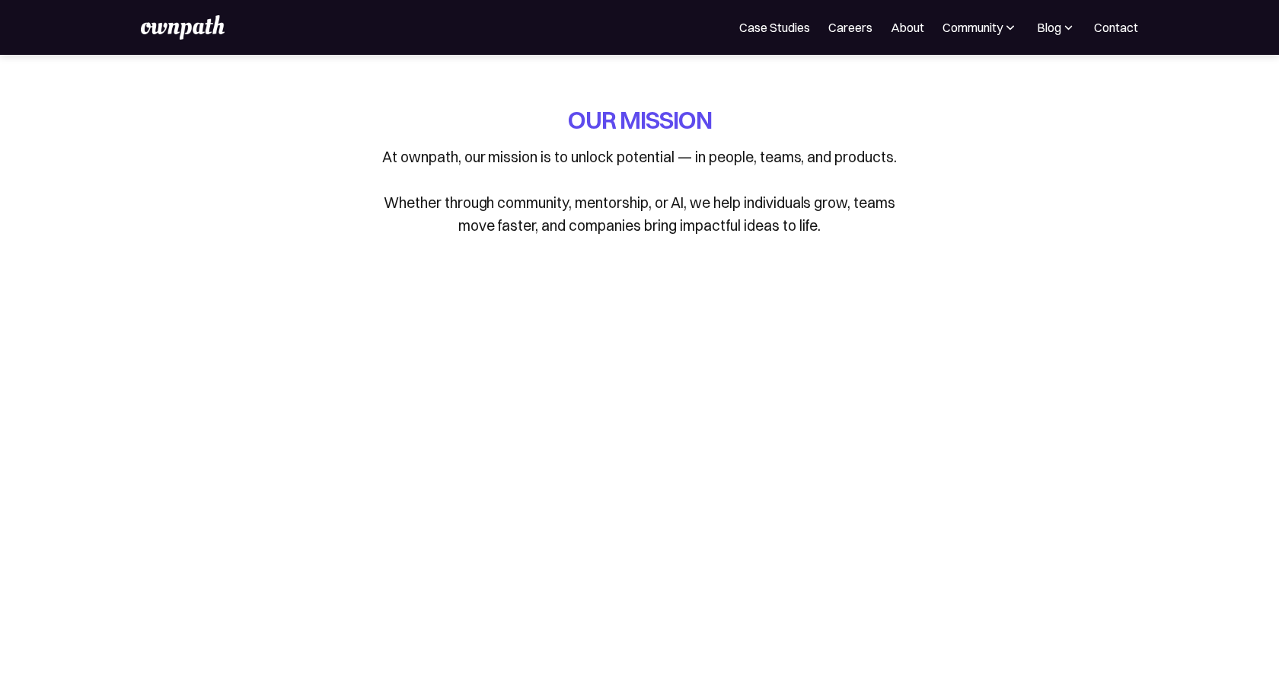
click at [201, 24] on img at bounding box center [183, 27] width 84 height 24
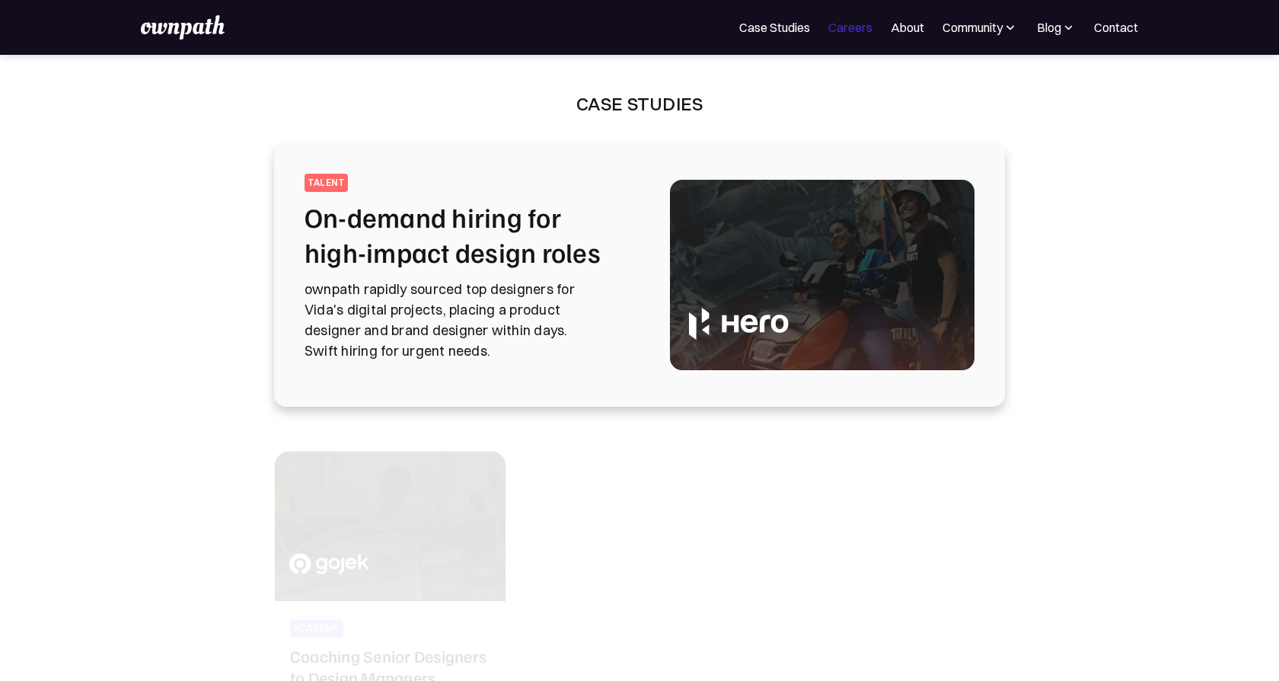
click at [832, 34] on link "Careers" at bounding box center [850, 27] width 44 height 18
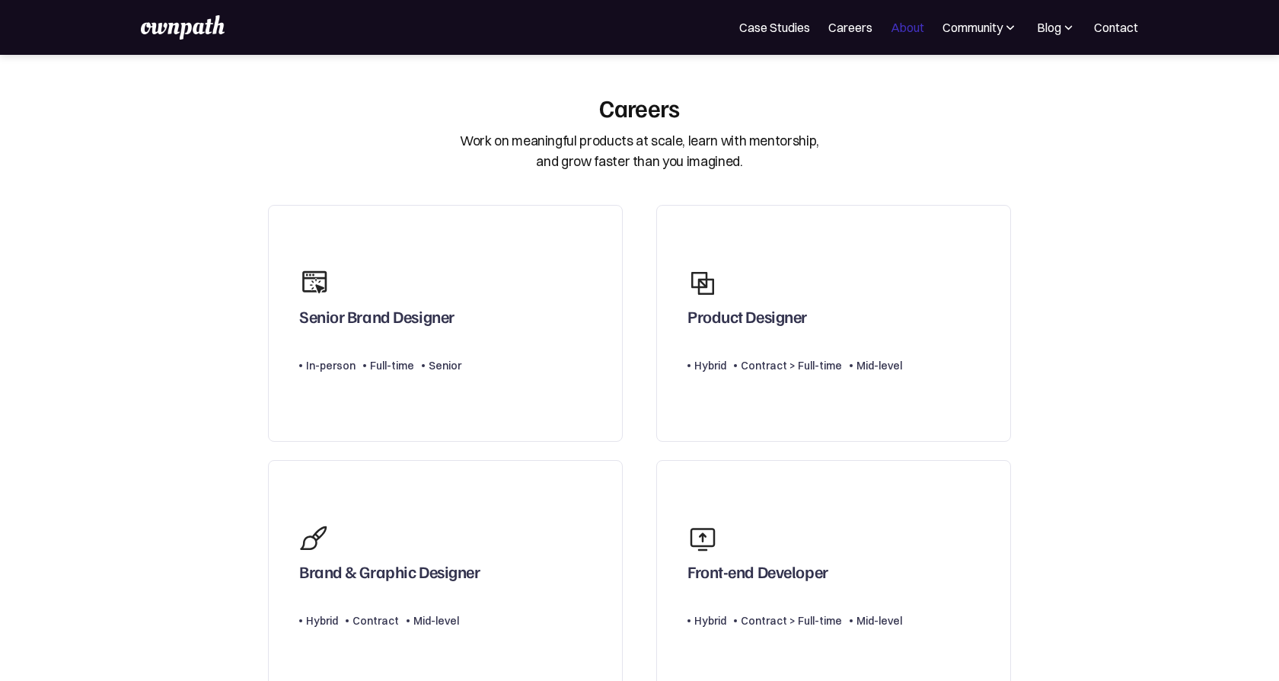
click at [917, 36] on link "About" at bounding box center [908, 27] width 34 height 18
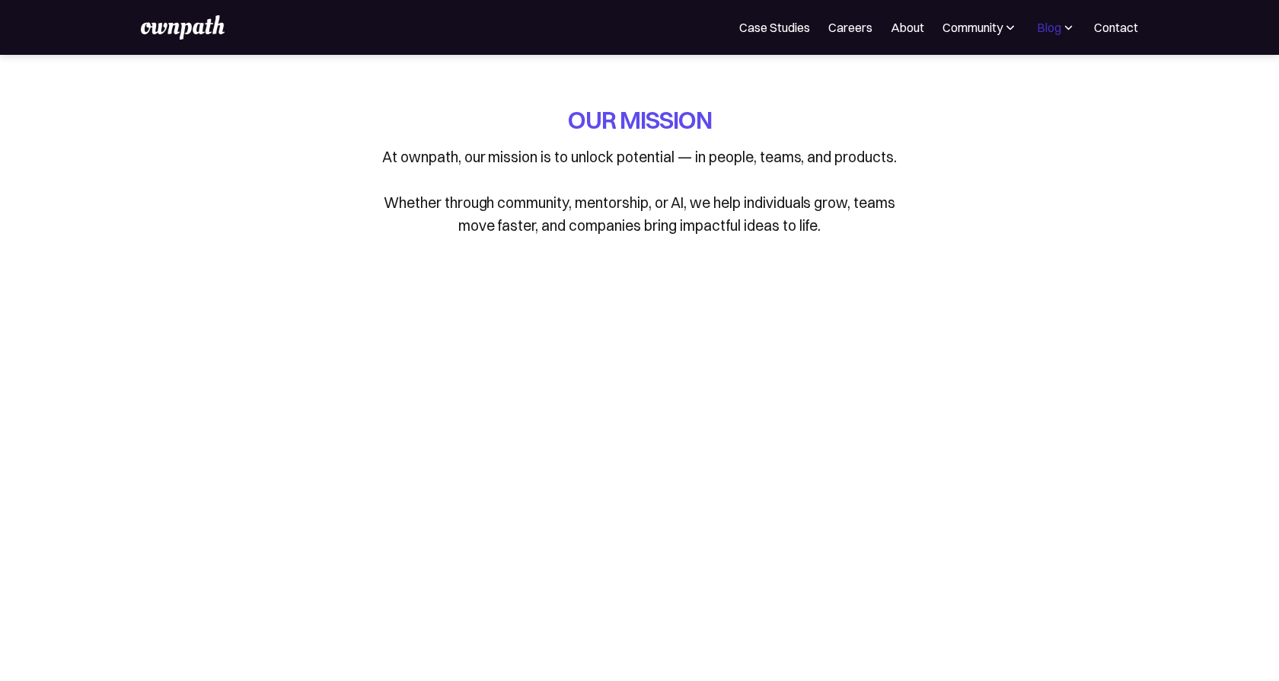
click at [1045, 34] on div "Blog" at bounding box center [1049, 27] width 24 height 18
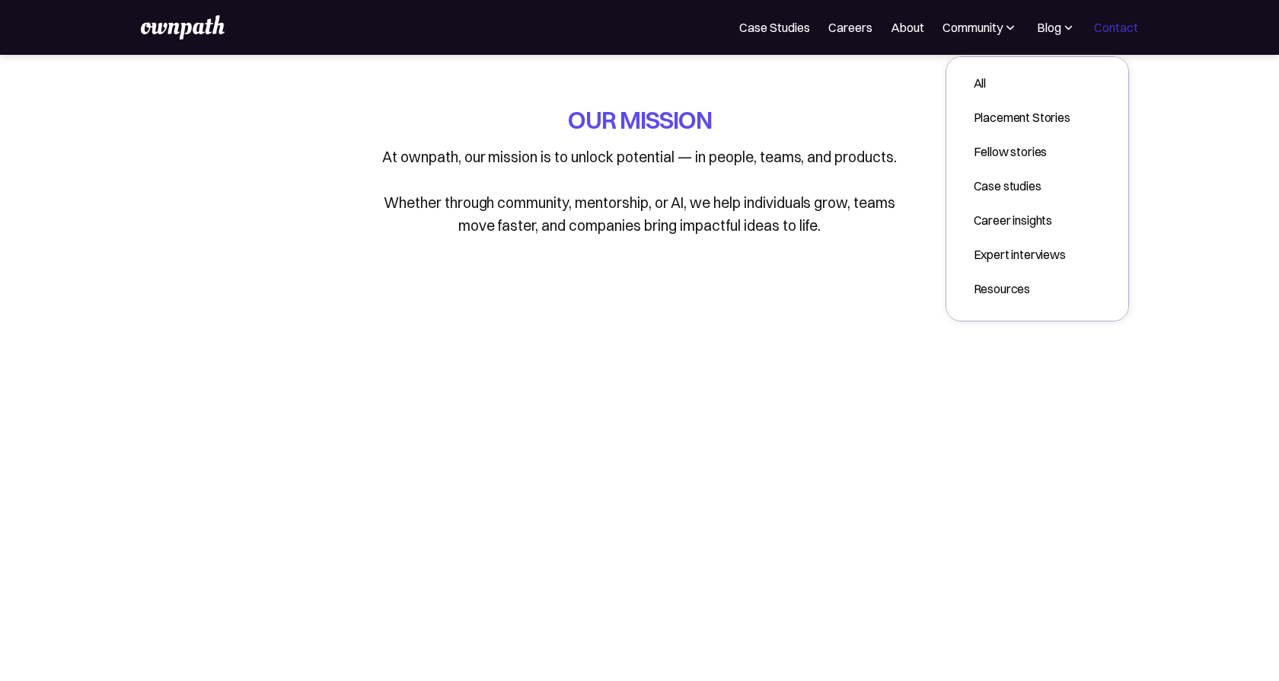
click at [1123, 34] on link "Contact" at bounding box center [1116, 27] width 44 height 18
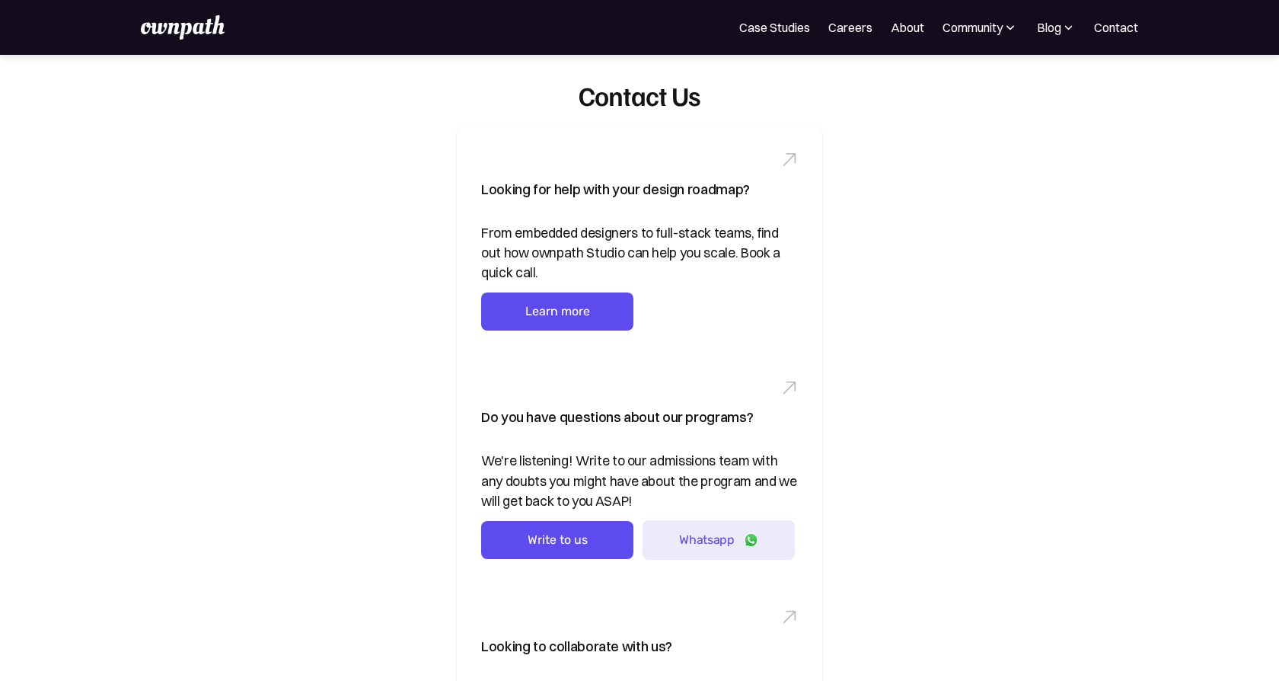
click at [1150, 155] on div "Contact Us Looking for help with your design roadmap? From embedded designers t…" at bounding box center [639, 472] width 1279 height 834
click at [969, 207] on div "Looking for help with your design roadmap? From embedded designers to full-stac…" at bounding box center [639, 458] width 731 height 665
click at [998, 180] on div "Looking for help with your design roadmap? From embedded designers to full-stac…" at bounding box center [639, 458] width 731 height 665
